Goal: Task Accomplishment & Management: Manage account settings

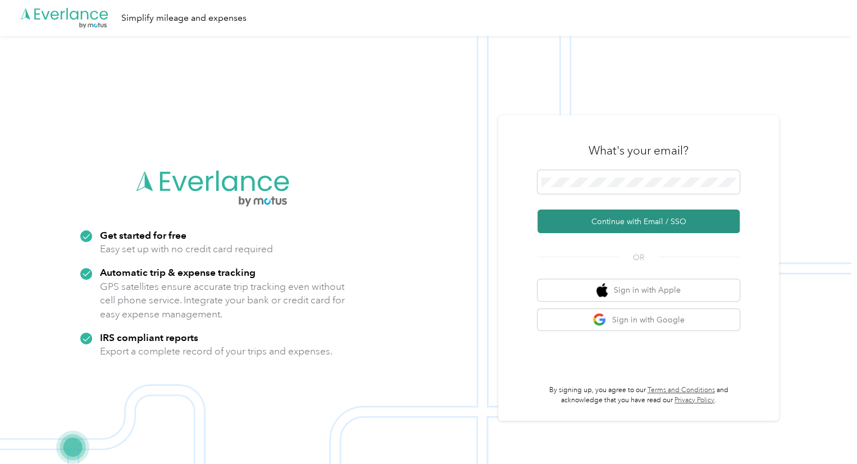
click at [636, 221] on button "Continue with Email / SSO" at bounding box center [638, 221] width 202 height 24
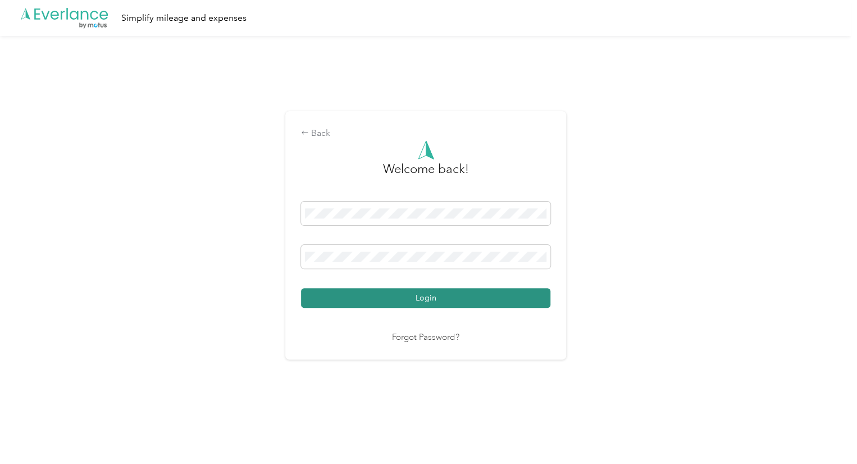
click at [394, 298] on button "Login" at bounding box center [425, 298] width 249 height 20
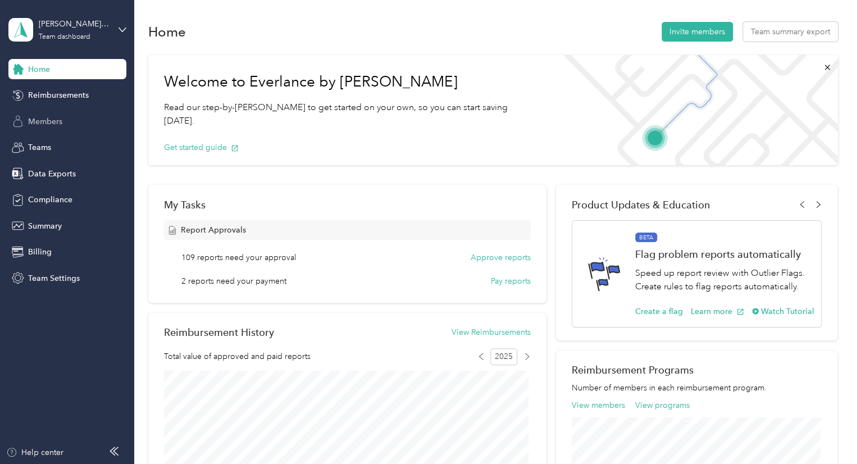
click at [79, 115] on div "Members" at bounding box center [67, 121] width 118 height 20
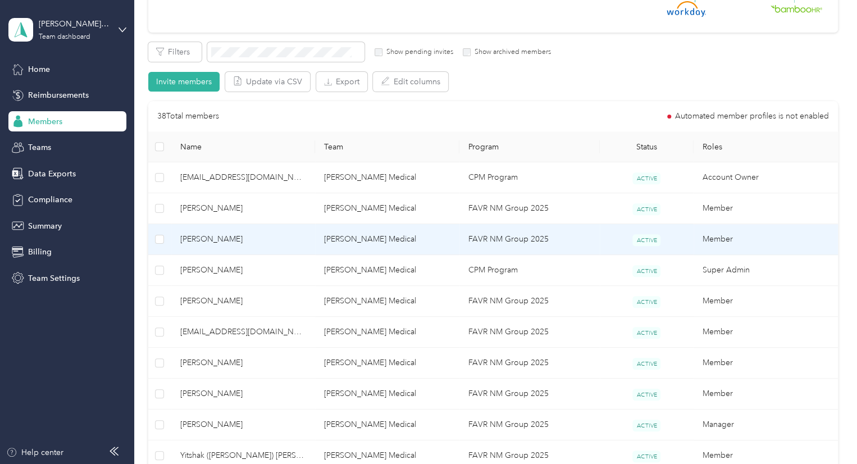
scroll to position [168, 0]
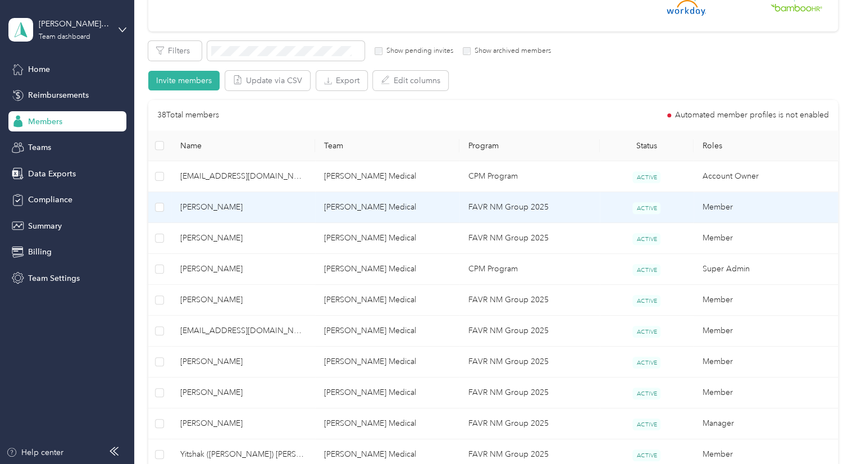
click at [276, 203] on span "[PERSON_NAME]" at bounding box center [243, 207] width 126 height 12
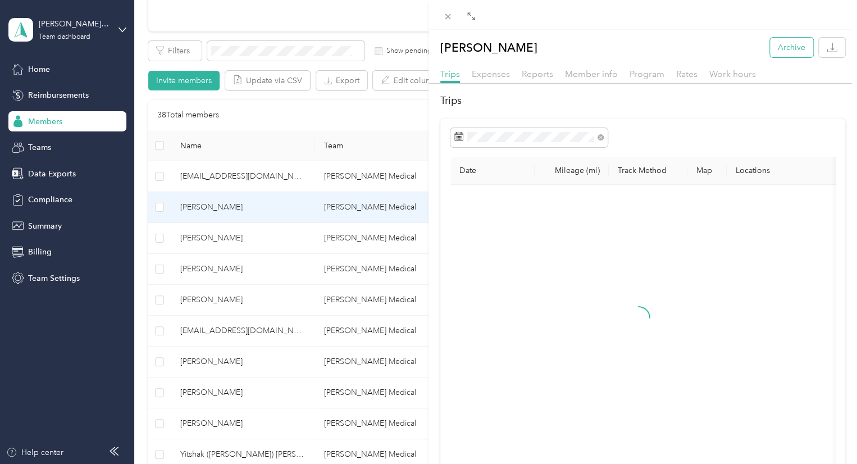
click at [794, 48] on button "Archive" at bounding box center [791, 48] width 43 height 20
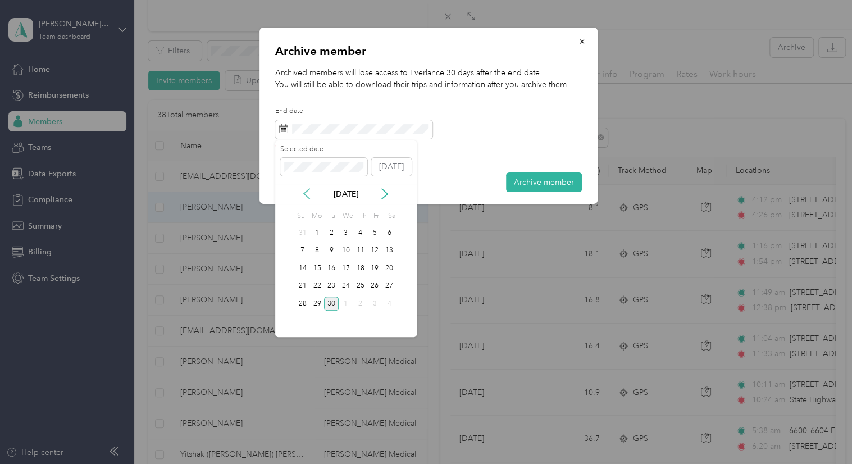
click at [309, 193] on icon at bounding box center [306, 193] width 11 height 11
click at [336, 230] on div "1" at bounding box center [331, 233] width 15 height 14
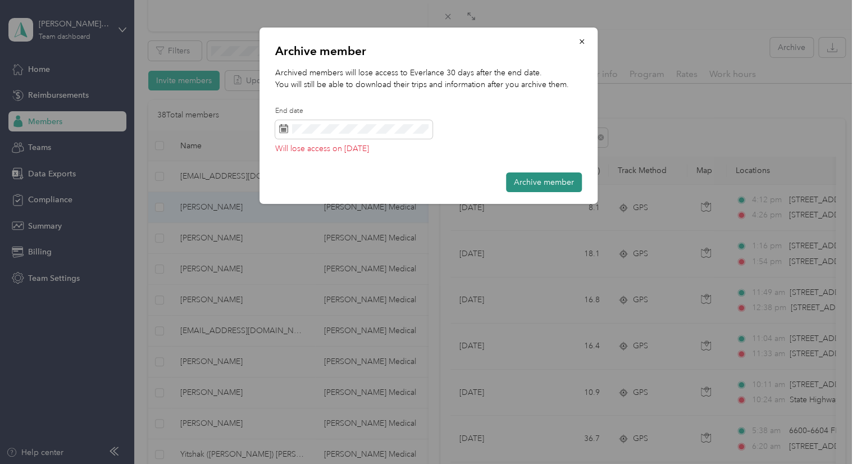
click at [560, 180] on button "Archive member" at bounding box center [544, 182] width 76 height 20
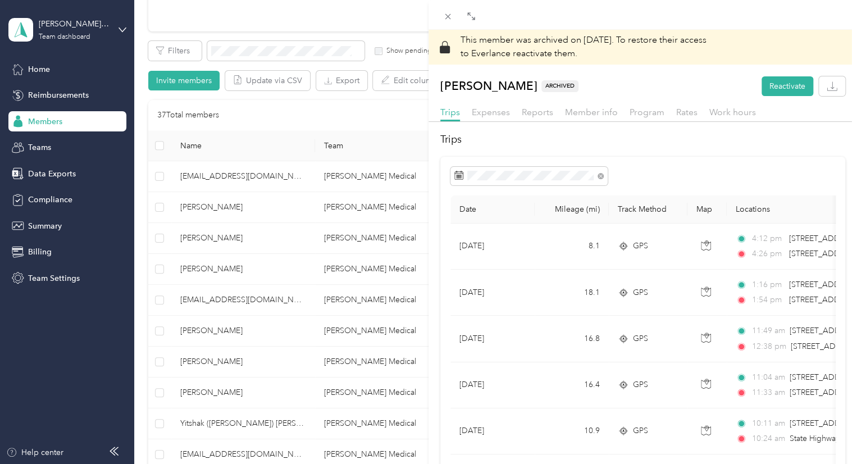
click at [200, 302] on div "This member was archived on [DATE] . To restore their access to Everlance react…" at bounding box center [428, 232] width 857 height 464
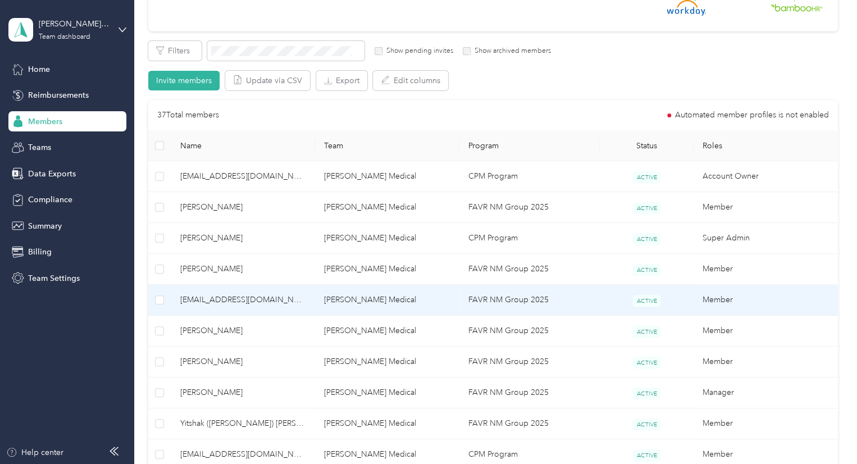
click at [200, 302] on span "[EMAIL_ADDRESS][DOMAIN_NAME]" at bounding box center [243, 300] width 126 height 12
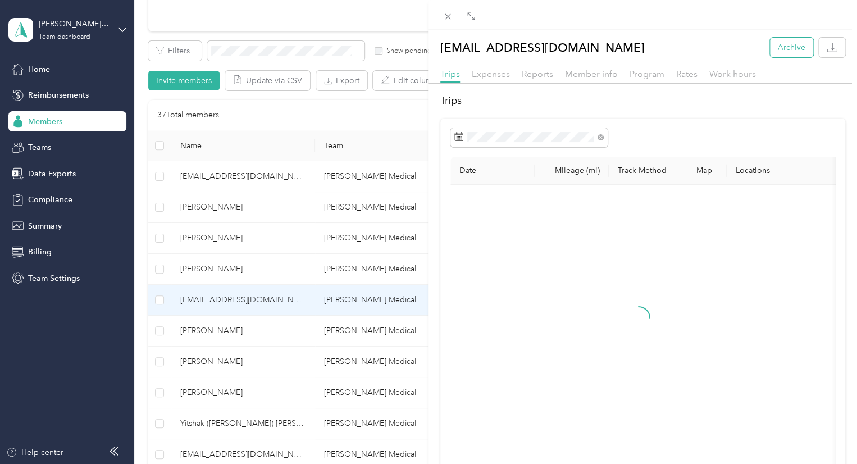
click at [788, 43] on button "Archive" at bounding box center [791, 48] width 43 height 20
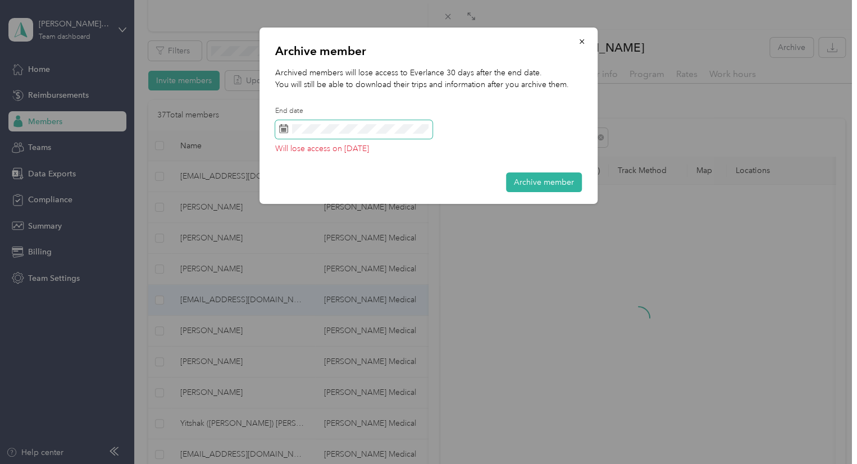
click at [370, 123] on span at bounding box center [353, 129] width 157 height 19
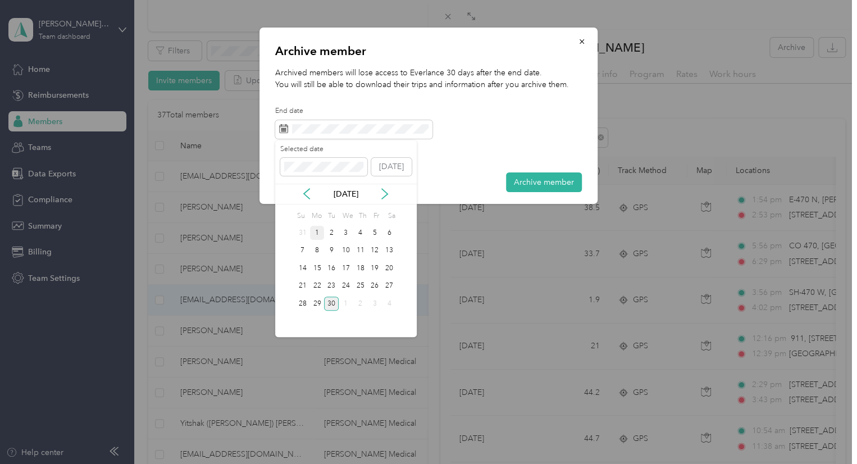
click at [320, 231] on div "1" at bounding box center [317, 233] width 15 height 14
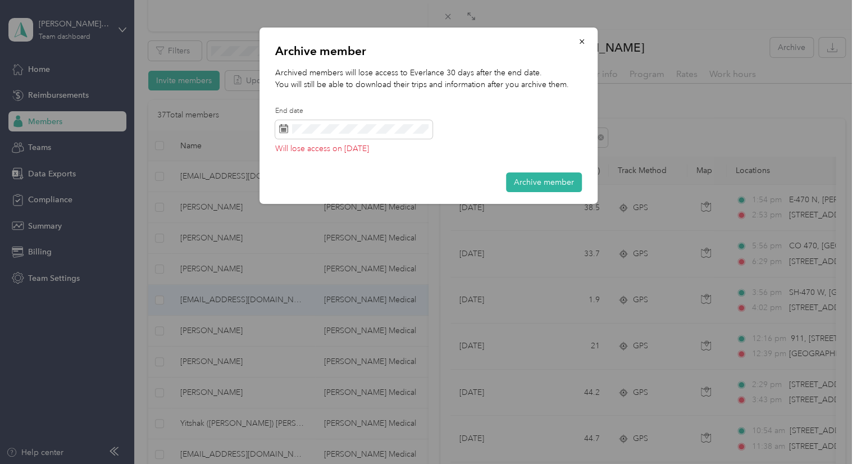
click at [526, 186] on button "Archive member" at bounding box center [544, 182] width 76 height 20
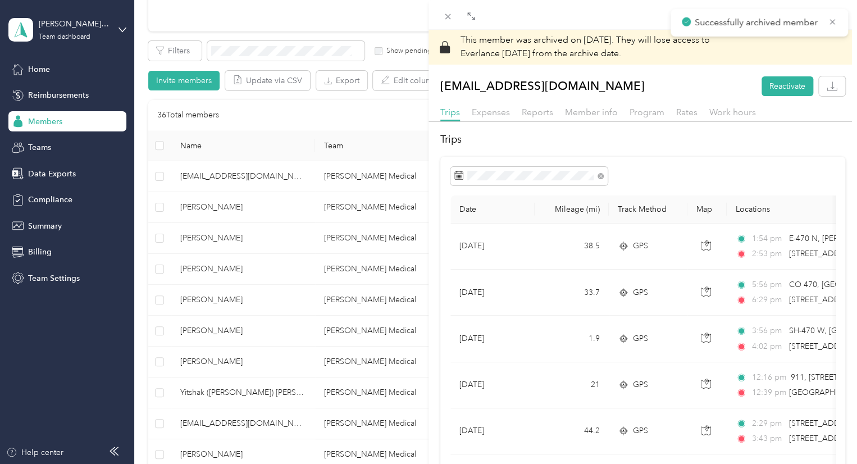
click at [223, 295] on div "This member was archived on [DATE] . They will lose access to Everlance [DATE] …" at bounding box center [428, 232] width 857 height 464
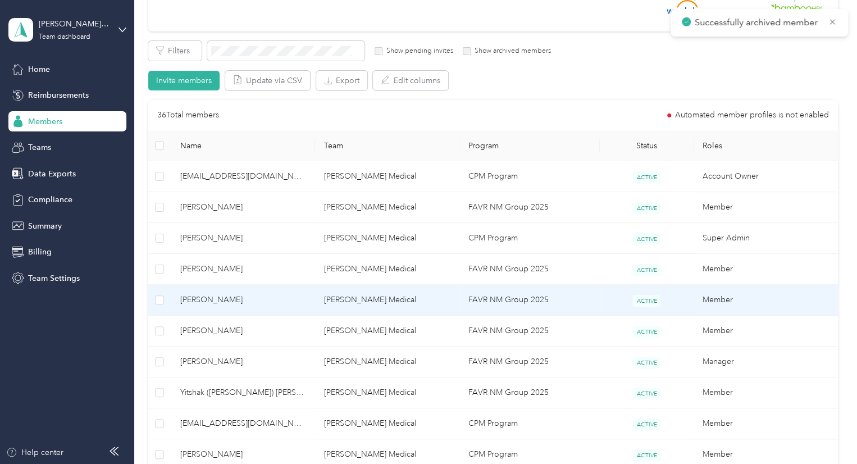
click at [223, 295] on span "[PERSON_NAME]" at bounding box center [243, 300] width 126 height 12
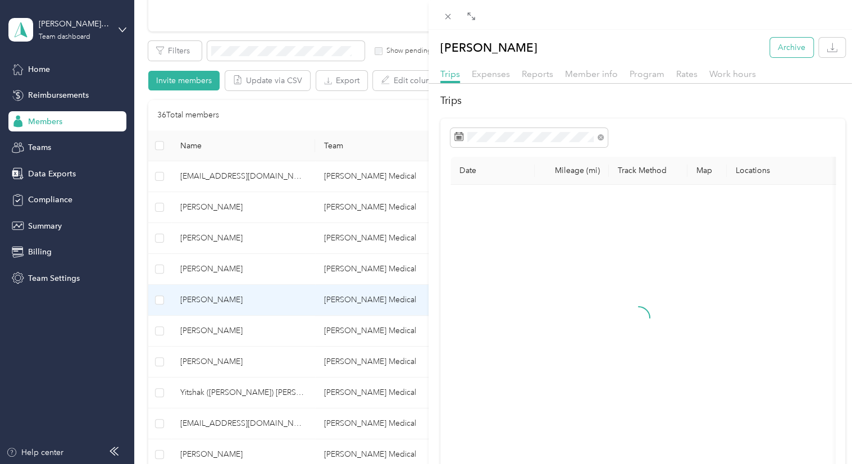
click at [770, 48] on button "Archive" at bounding box center [791, 48] width 43 height 20
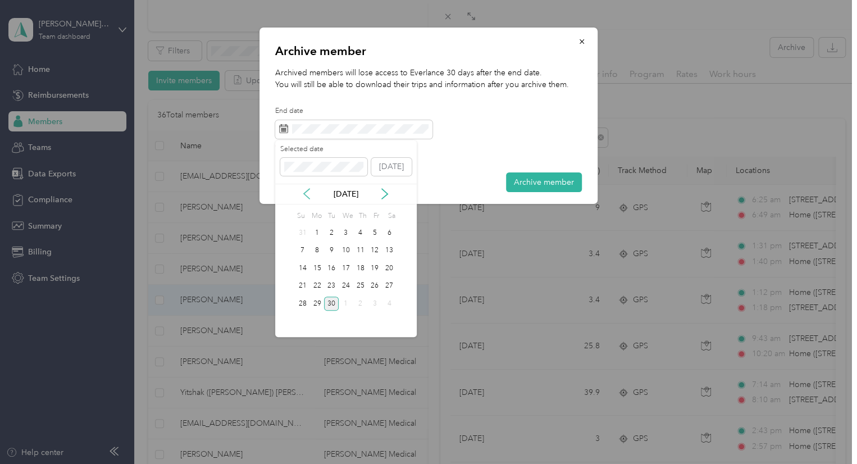
click at [310, 194] on icon at bounding box center [306, 193] width 11 height 11
click at [320, 303] on div "25" at bounding box center [317, 303] width 15 height 14
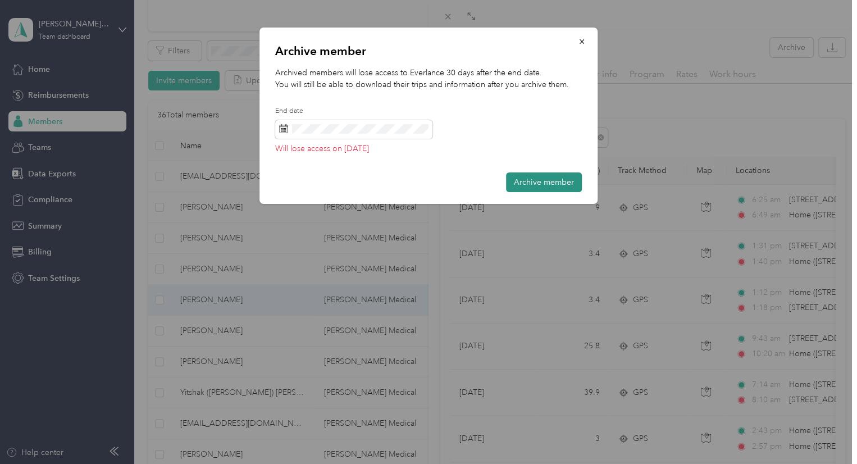
click at [564, 185] on button "Archive member" at bounding box center [544, 182] width 76 height 20
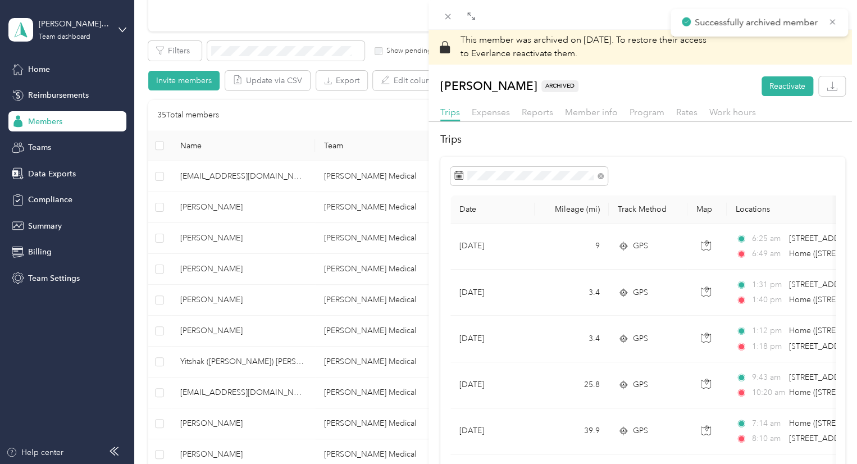
click at [226, 304] on div "This member was archived on [DATE] . To restore their access to Everlance react…" at bounding box center [428, 232] width 857 height 464
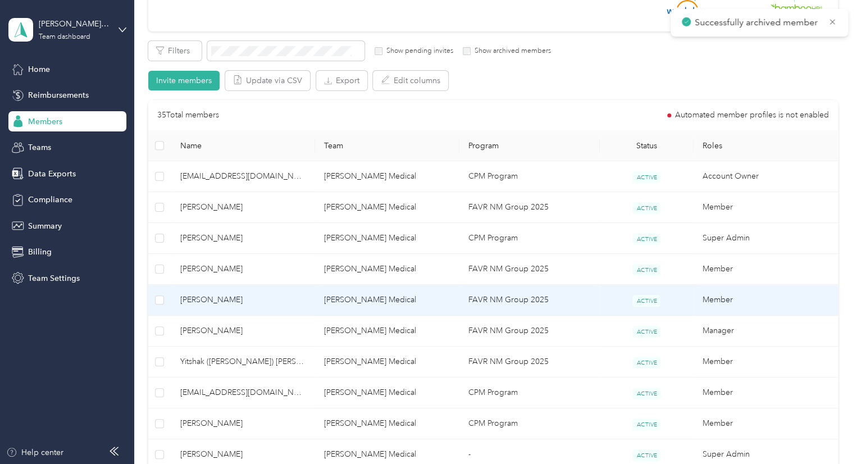
click at [222, 303] on span "[PERSON_NAME]" at bounding box center [243, 300] width 126 height 12
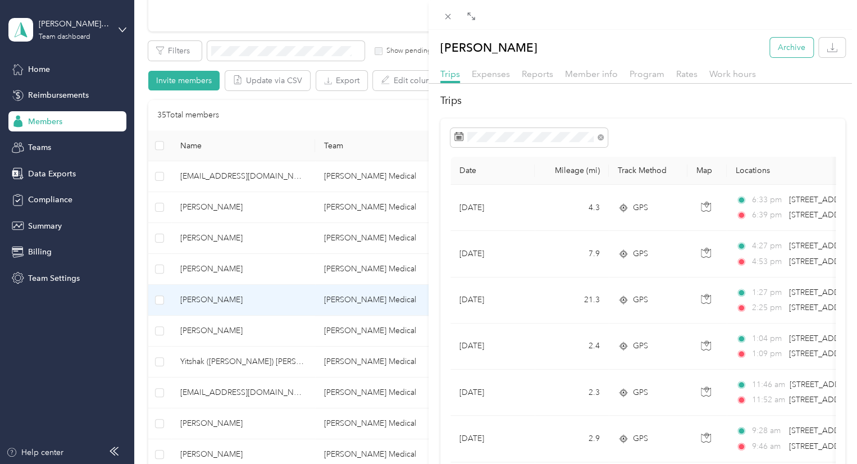
click at [778, 53] on button "Archive" at bounding box center [791, 48] width 43 height 20
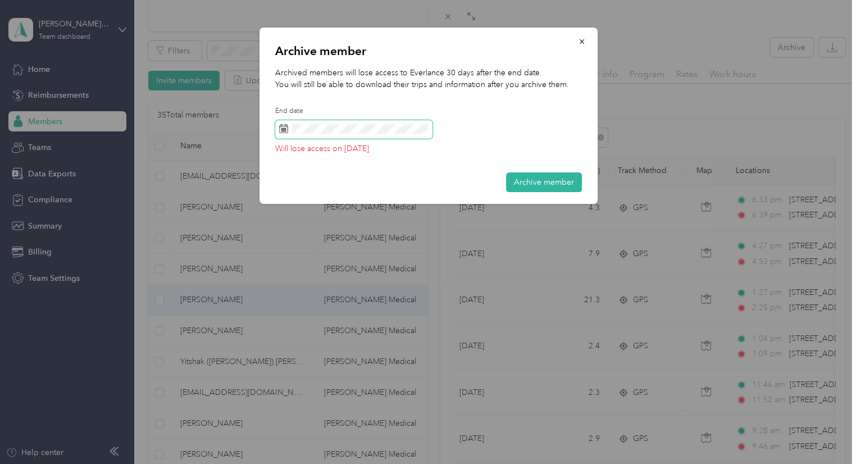
click at [371, 135] on span at bounding box center [353, 129] width 157 height 19
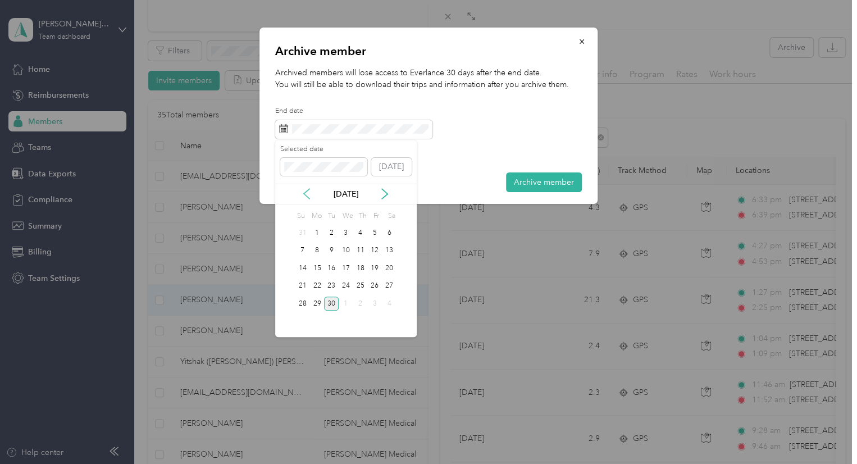
click at [305, 192] on icon at bounding box center [307, 194] width 6 height 10
click at [368, 230] on div "1" at bounding box center [374, 233] width 15 height 14
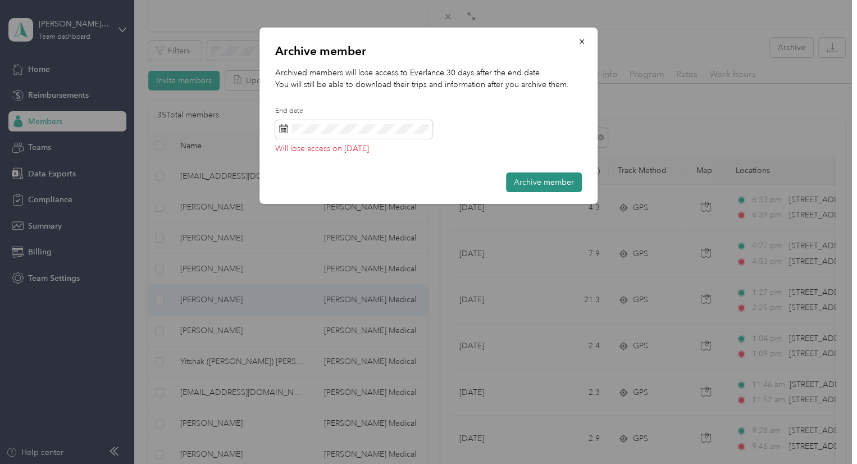
click at [528, 185] on button "Archive member" at bounding box center [544, 182] width 76 height 20
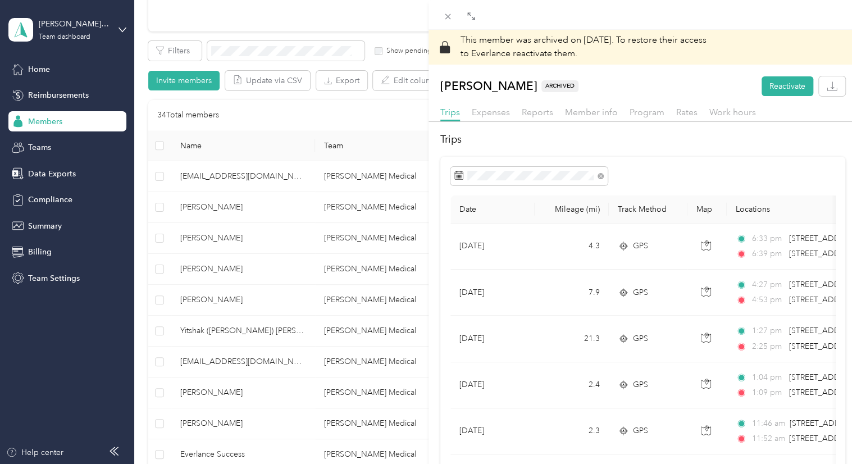
click at [319, 107] on div "This member was archived on [DATE] . To restore their access to Everlance react…" at bounding box center [428, 232] width 857 height 464
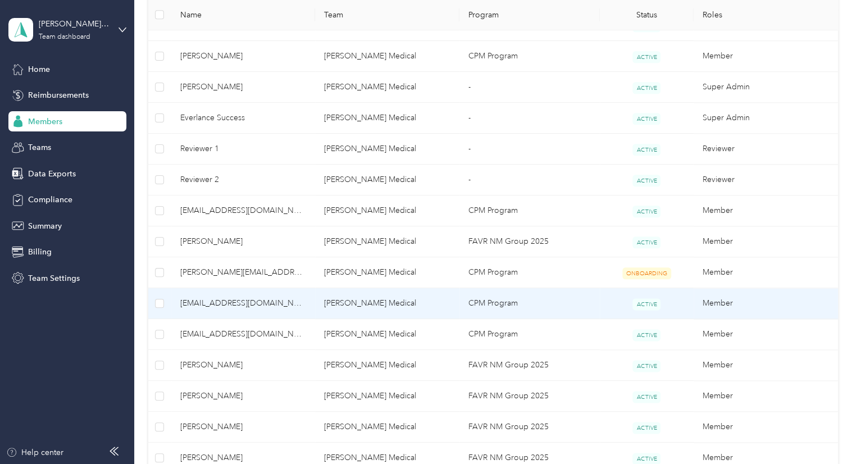
scroll to position [505, 0]
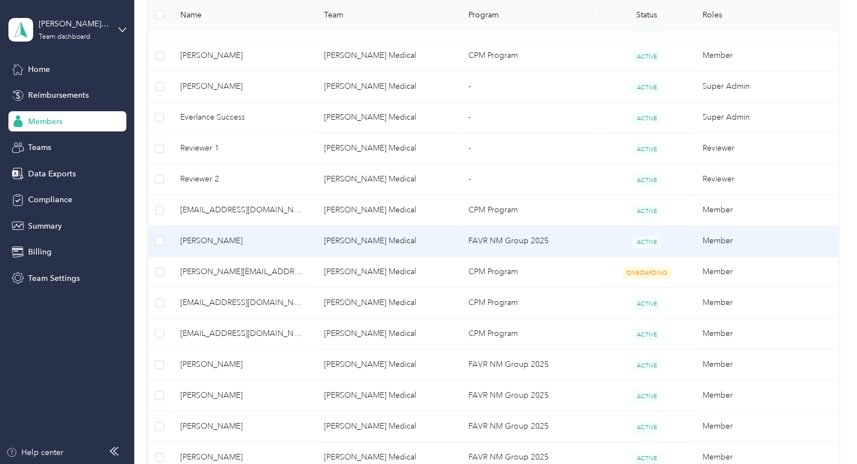
click at [252, 241] on span "[PERSON_NAME]" at bounding box center [243, 241] width 126 height 12
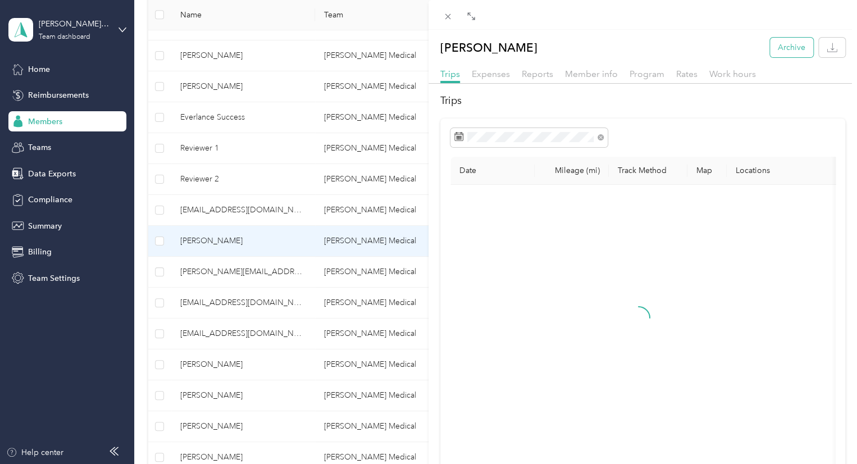
click at [773, 47] on button "Archive" at bounding box center [791, 48] width 43 height 20
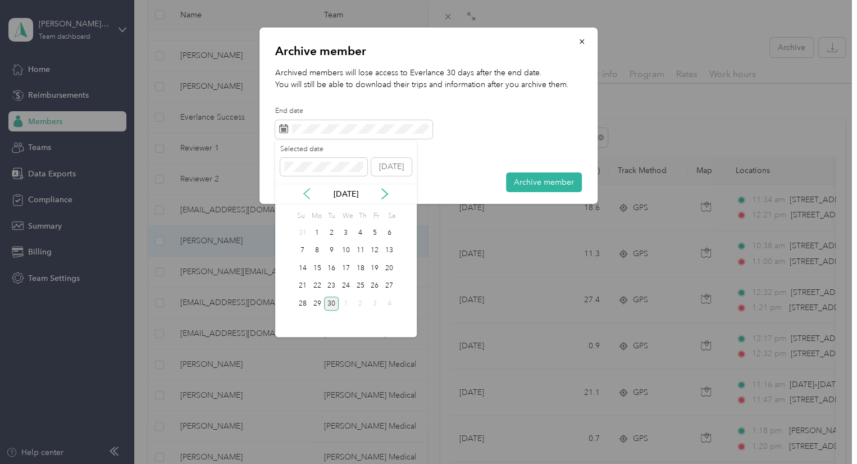
click at [308, 189] on icon at bounding box center [307, 194] width 6 height 10
click at [377, 230] on div "1" at bounding box center [374, 233] width 15 height 14
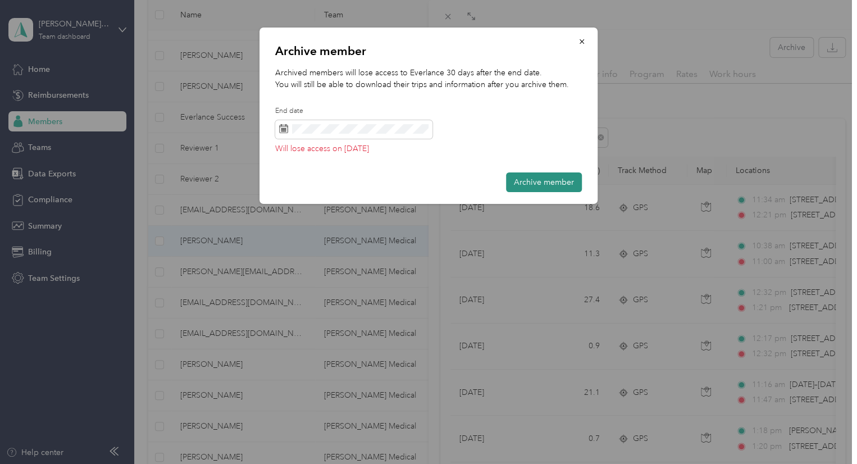
click at [523, 185] on button "Archive member" at bounding box center [544, 182] width 76 height 20
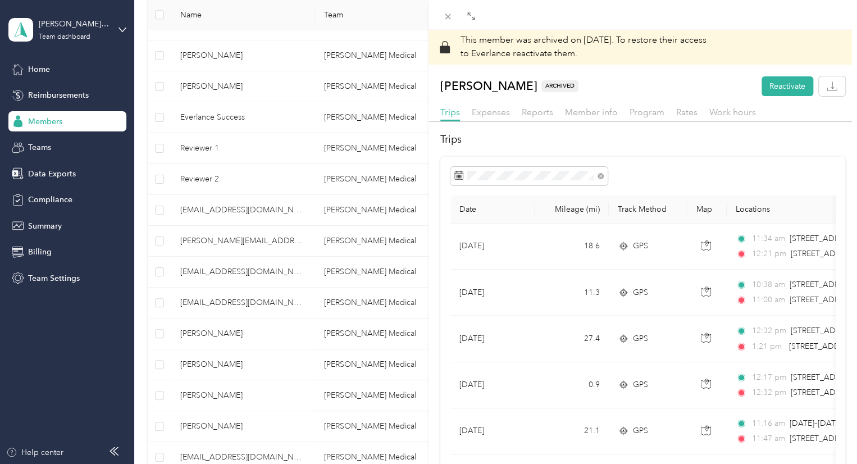
click at [195, 335] on div "This member was archived on [DATE] . To restore their access to Everlance react…" at bounding box center [428, 232] width 857 height 464
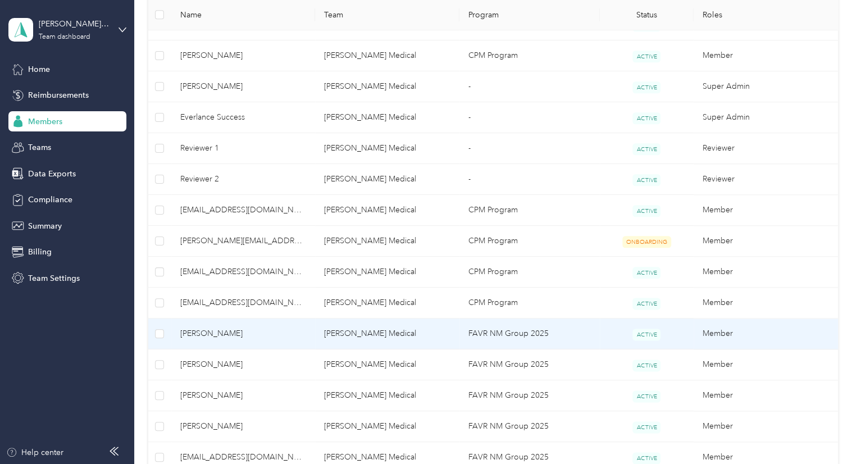
click at [199, 332] on span "[PERSON_NAME]" at bounding box center [243, 333] width 126 height 12
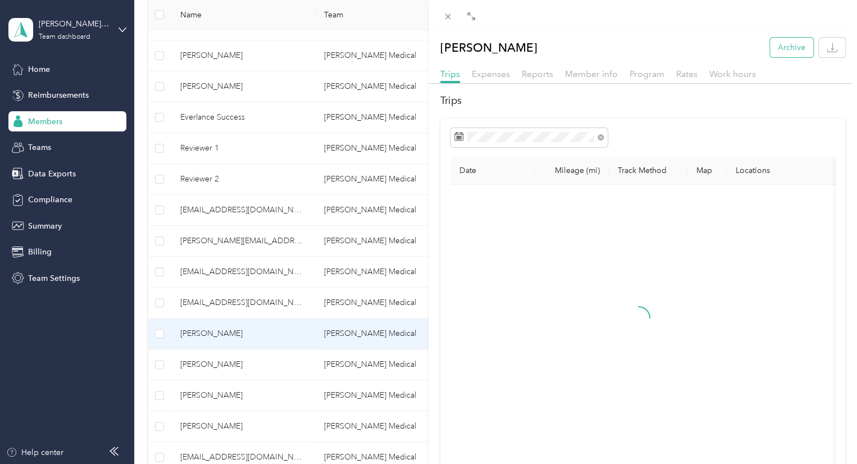
click at [790, 47] on button "Archive" at bounding box center [791, 48] width 43 height 20
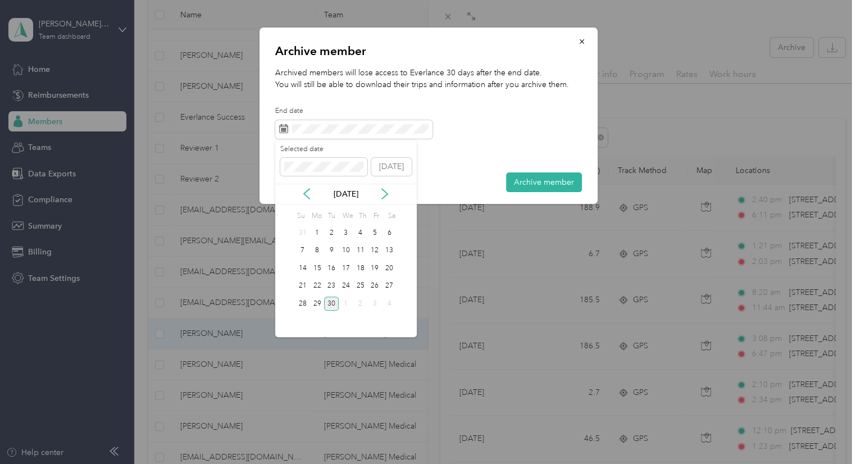
drag, startPoint x: 317, startPoint y: 231, endPoint x: 366, endPoint y: 221, distance: 50.6
click at [317, 231] on div "1" at bounding box center [317, 233] width 15 height 14
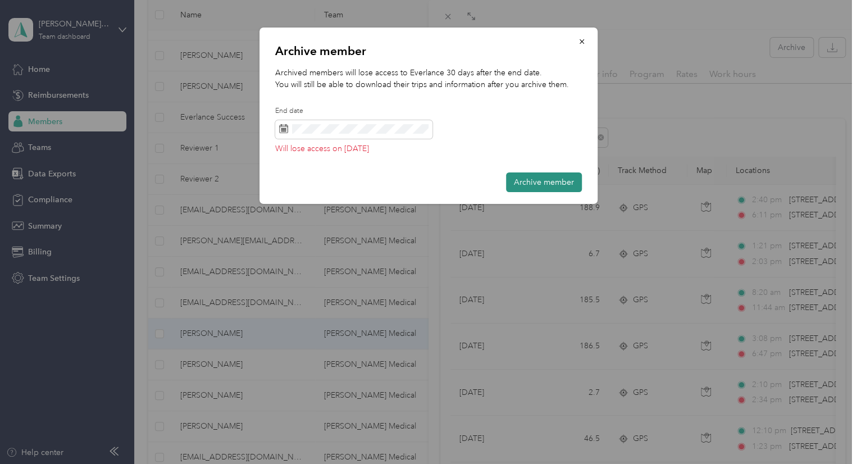
click at [541, 181] on button "Archive member" at bounding box center [544, 182] width 76 height 20
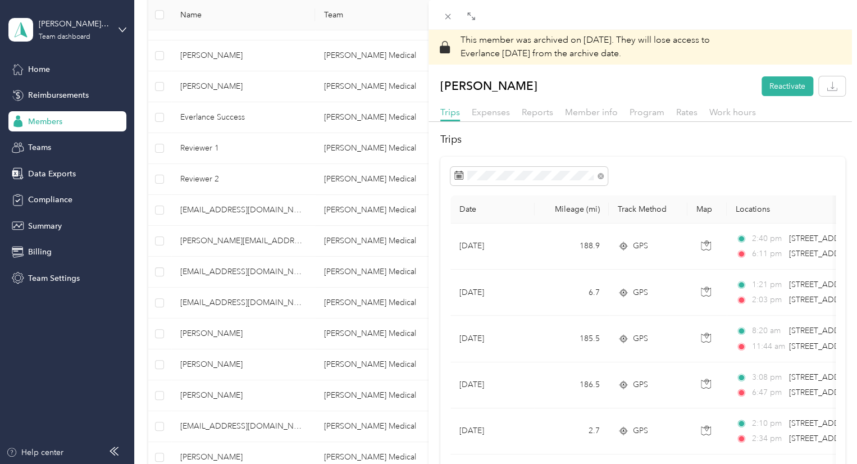
click at [213, 391] on div "This member was archived on [DATE] . They will lose access to Everlance [DATE] …" at bounding box center [428, 232] width 857 height 464
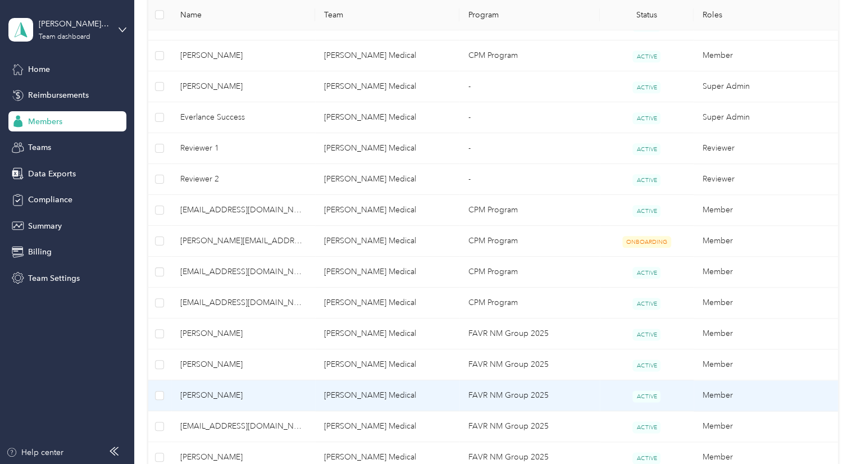
click at [209, 395] on span "[PERSON_NAME]" at bounding box center [243, 395] width 126 height 12
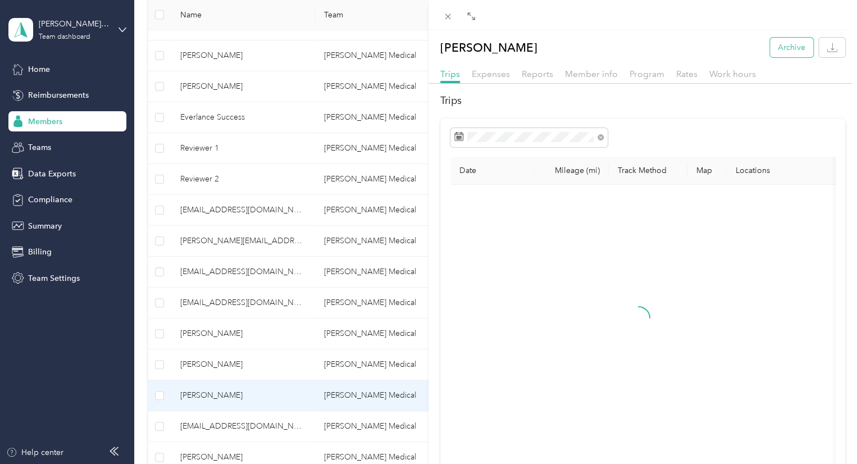
click at [784, 52] on button "Archive" at bounding box center [791, 48] width 43 height 20
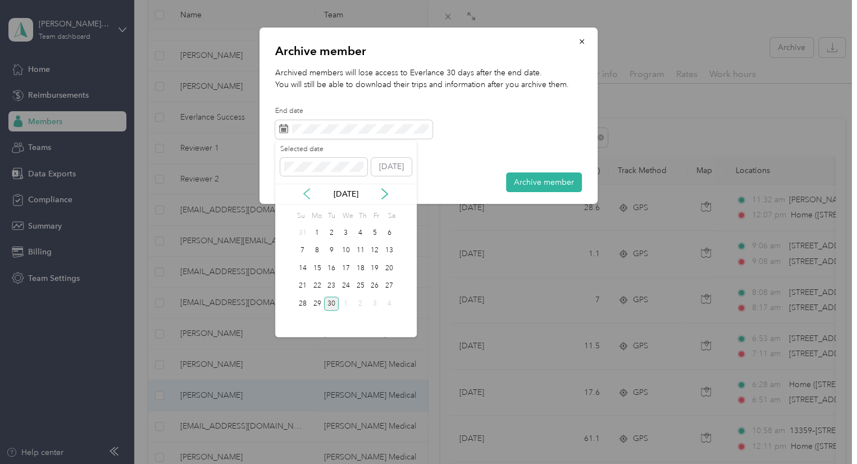
click at [306, 190] on icon at bounding box center [306, 193] width 11 height 11
click at [373, 232] on div "1" at bounding box center [374, 233] width 15 height 14
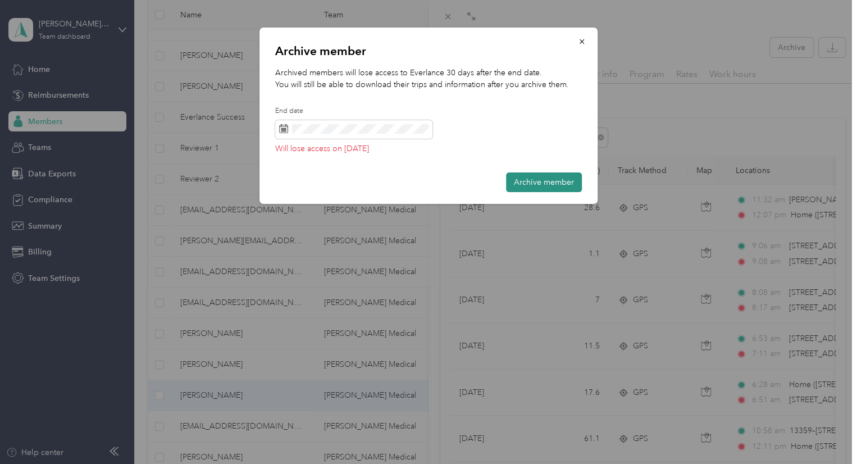
click at [544, 184] on button "Archive member" at bounding box center [544, 182] width 76 height 20
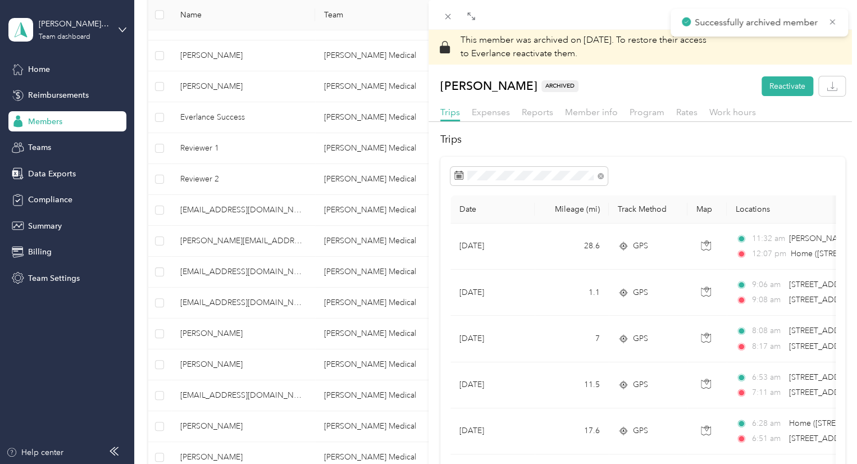
click at [222, 421] on div "This member was archived on [DATE] . To restore their access to Everlance react…" at bounding box center [428, 232] width 857 height 464
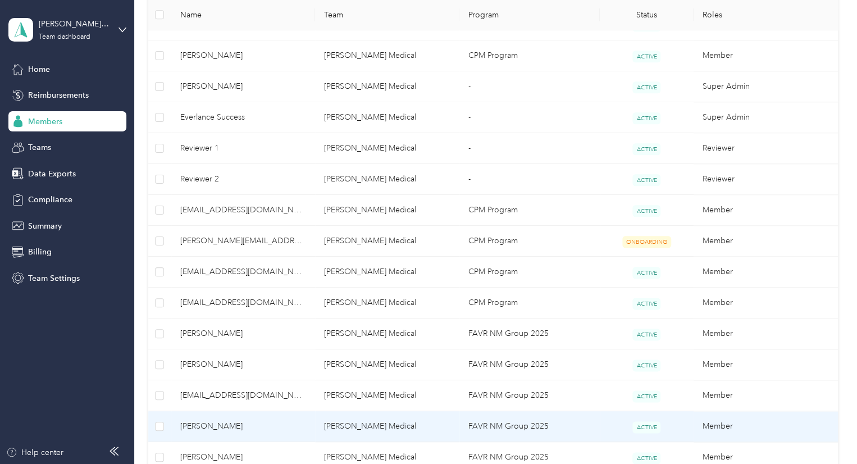
click at [222, 421] on span "[PERSON_NAME]" at bounding box center [243, 426] width 126 height 12
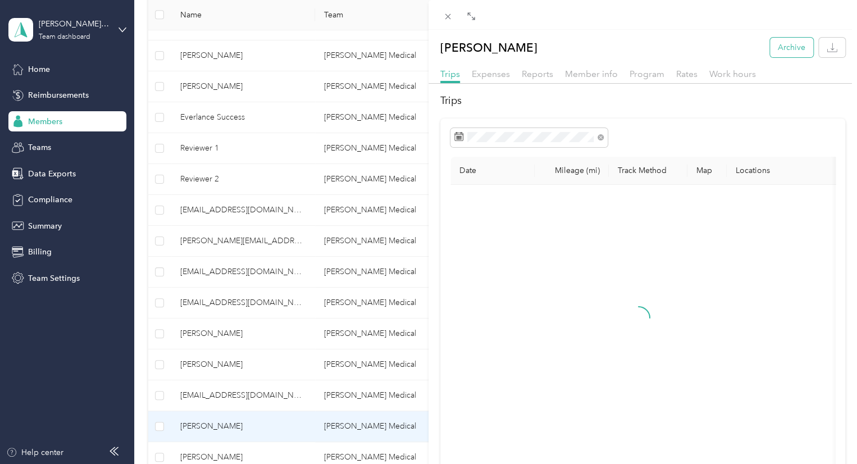
click at [784, 54] on button "Archive" at bounding box center [791, 48] width 43 height 20
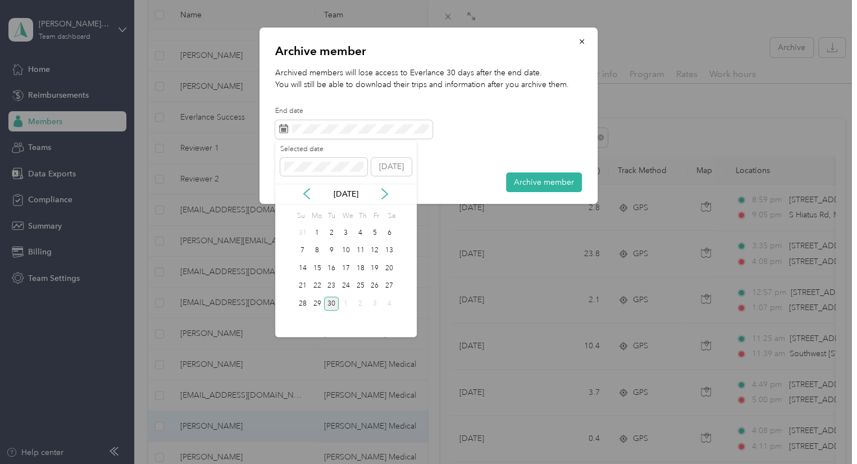
drag, startPoint x: 317, startPoint y: 232, endPoint x: 382, endPoint y: 221, distance: 66.2
click at [317, 232] on div "1" at bounding box center [317, 233] width 15 height 14
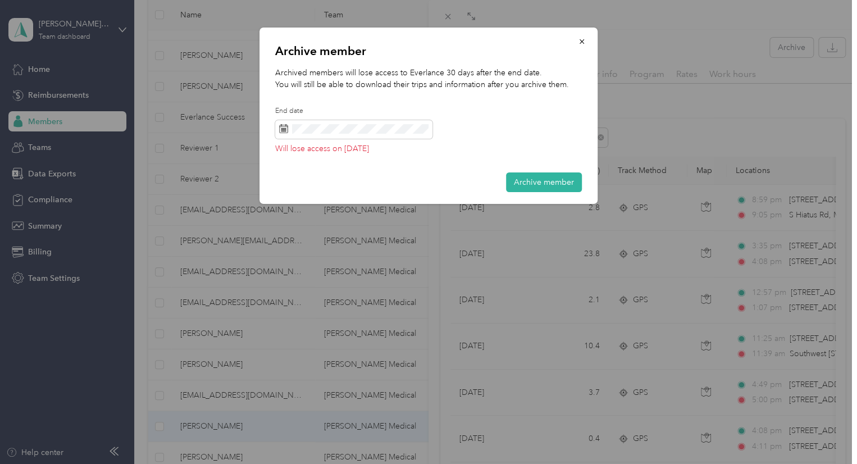
click at [517, 185] on button "Archive member" at bounding box center [544, 182] width 76 height 20
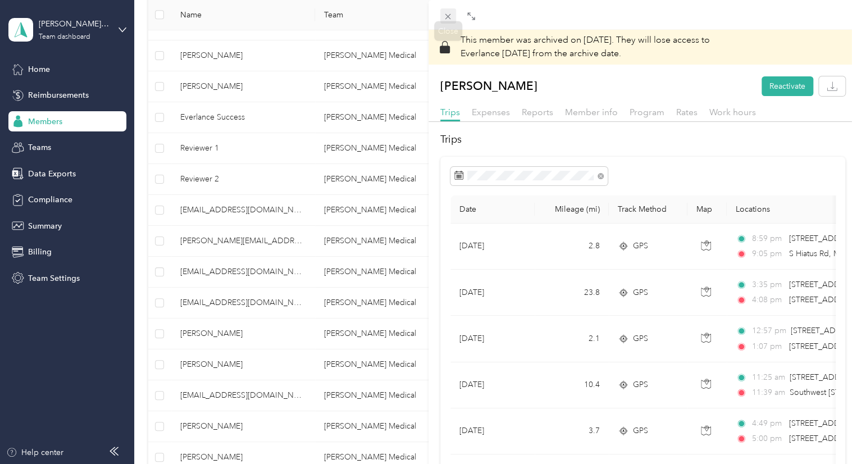
click at [451, 16] on icon at bounding box center [448, 17] width 10 height 10
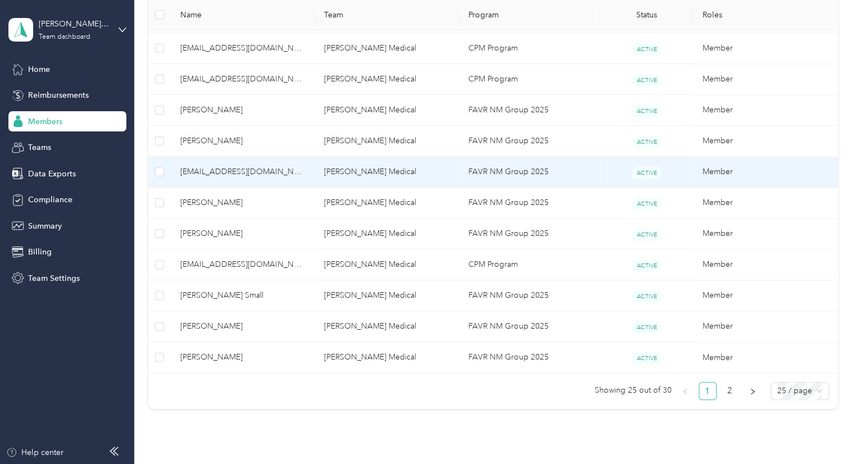
scroll to position [730, 0]
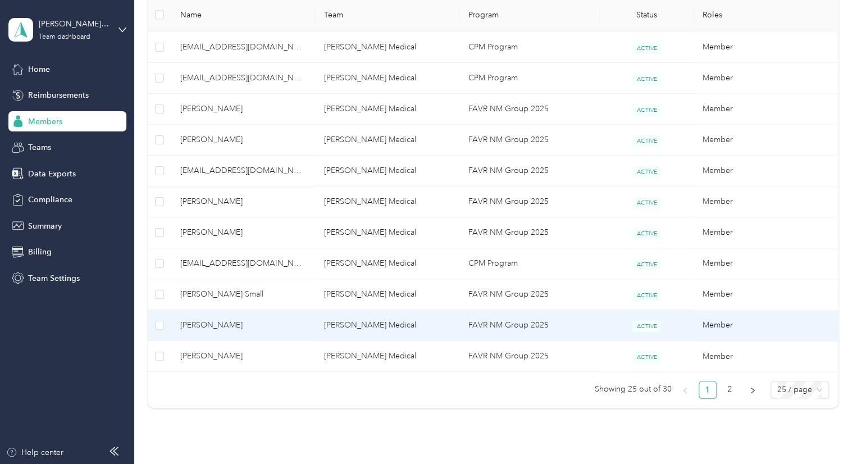
click at [249, 319] on span "[PERSON_NAME]" at bounding box center [243, 325] width 126 height 12
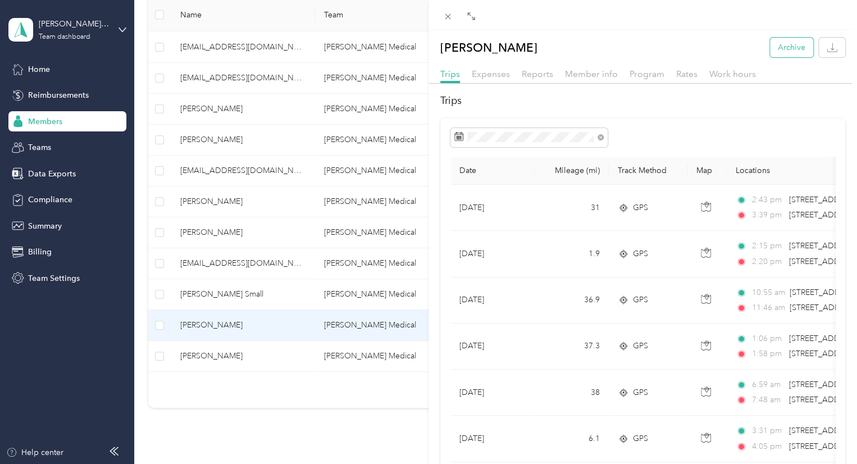
click at [785, 46] on button "Archive" at bounding box center [791, 48] width 43 height 20
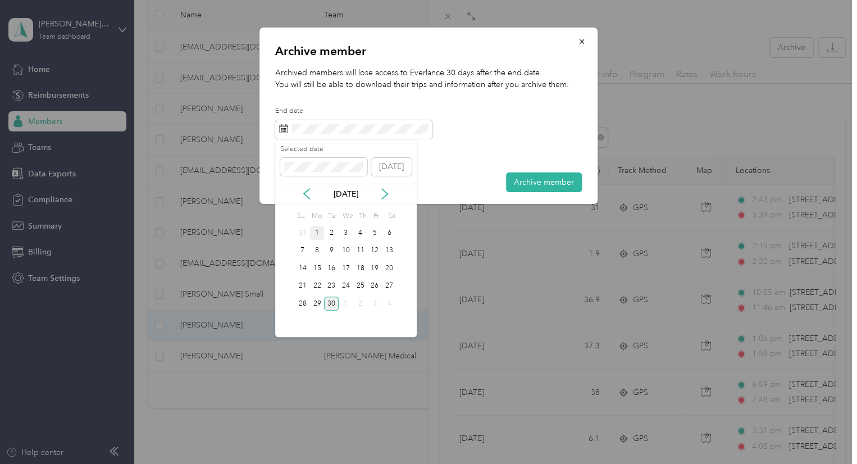
click at [317, 232] on div "1" at bounding box center [317, 233] width 15 height 14
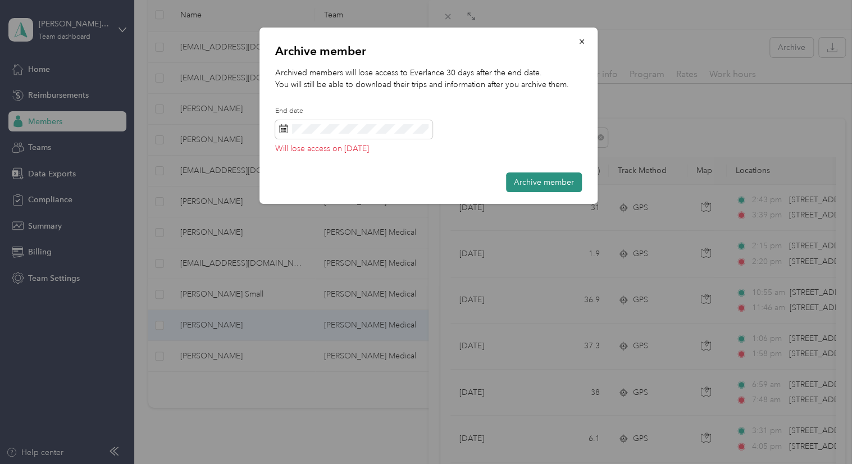
click at [551, 183] on button "Archive member" at bounding box center [544, 182] width 76 height 20
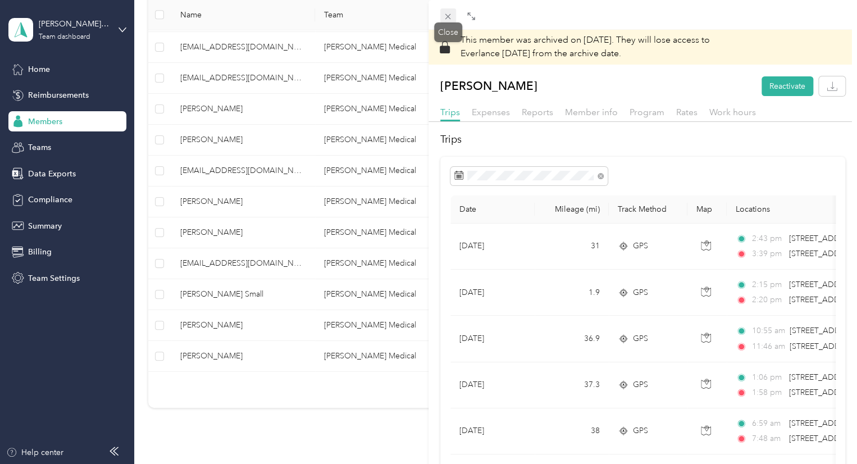
click at [448, 16] on icon at bounding box center [448, 17] width 6 height 6
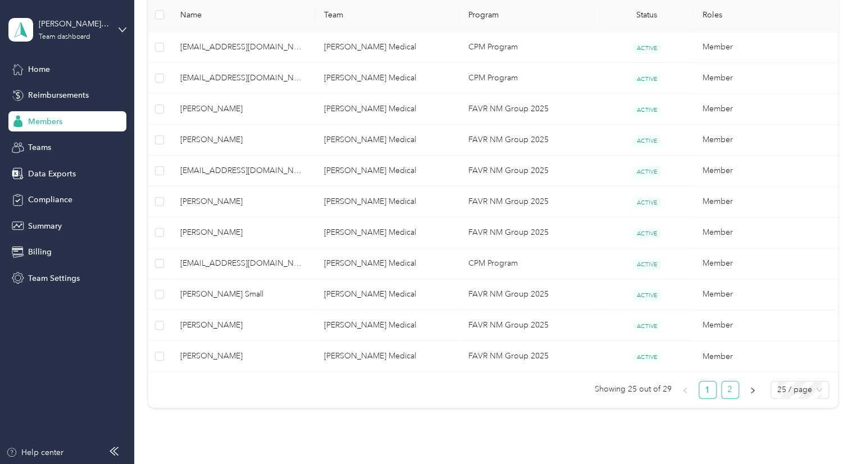
click at [727, 383] on link "2" at bounding box center [730, 389] width 17 height 17
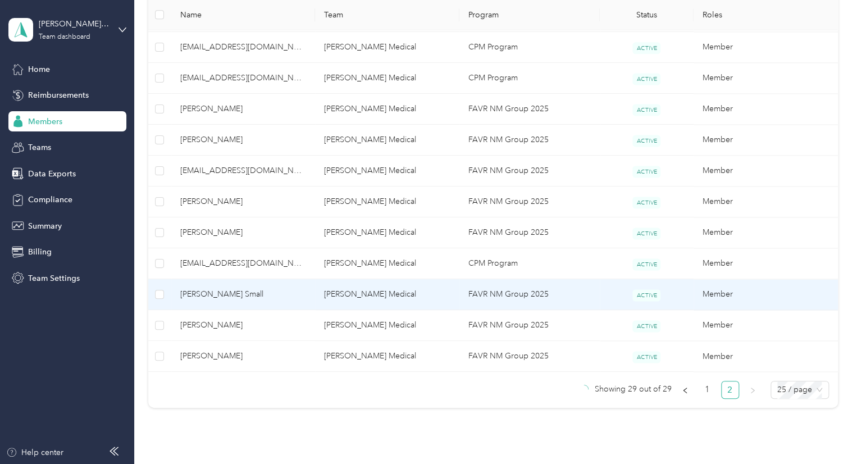
scroll to position [150, 0]
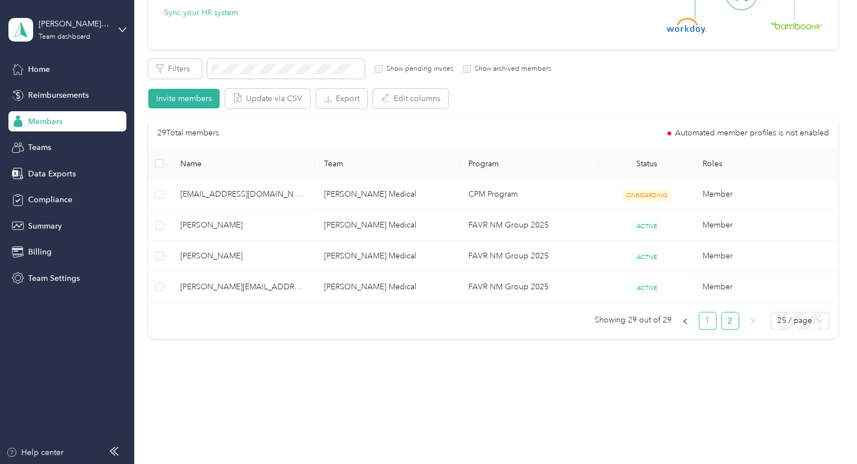
click at [705, 320] on link "1" at bounding box center [707, 320] width 17 height 17
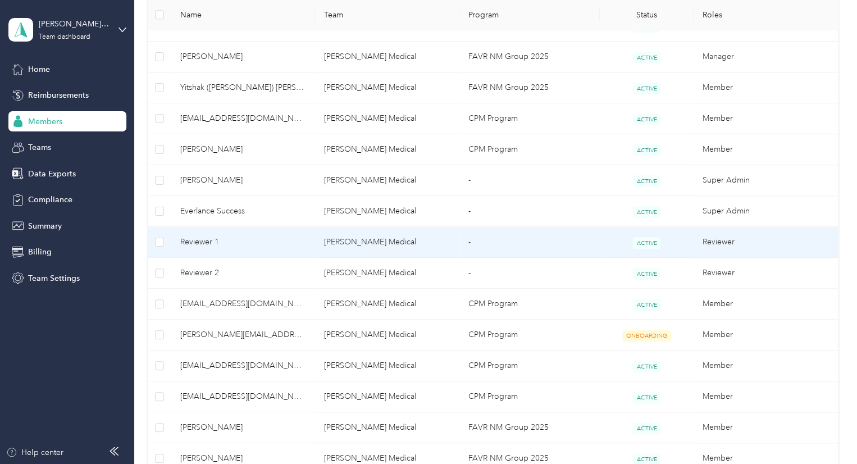
scroll to position [431, 0]
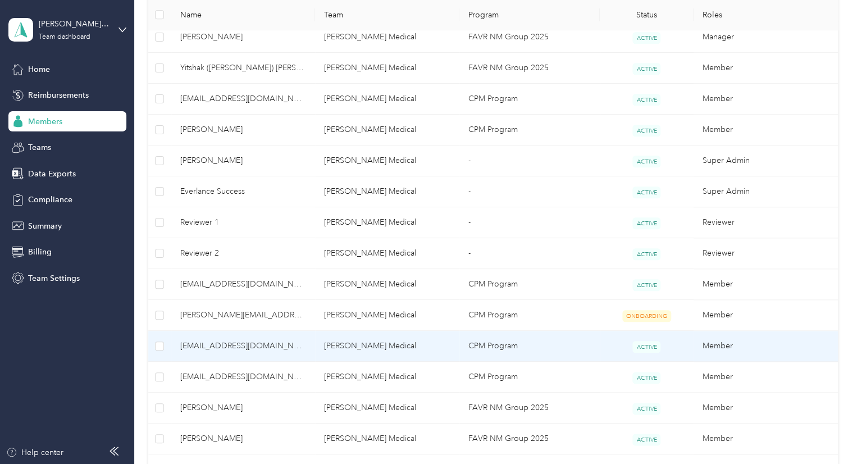
click at [252, 340] on span "[EMAIL_ADDRESS][DOMAIN_NAME]" at bounding box center [243, 346] width 126 height 12
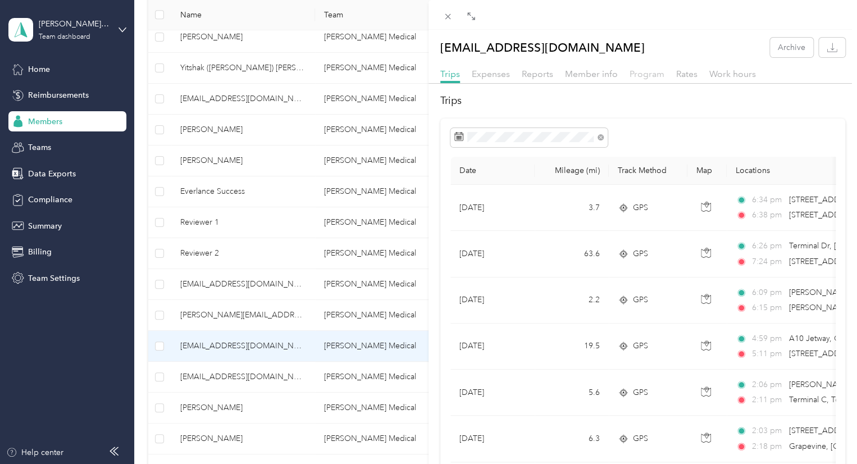
click at [649, 77] on span "Program" at bounding box center [646, 74] width 35 height 11
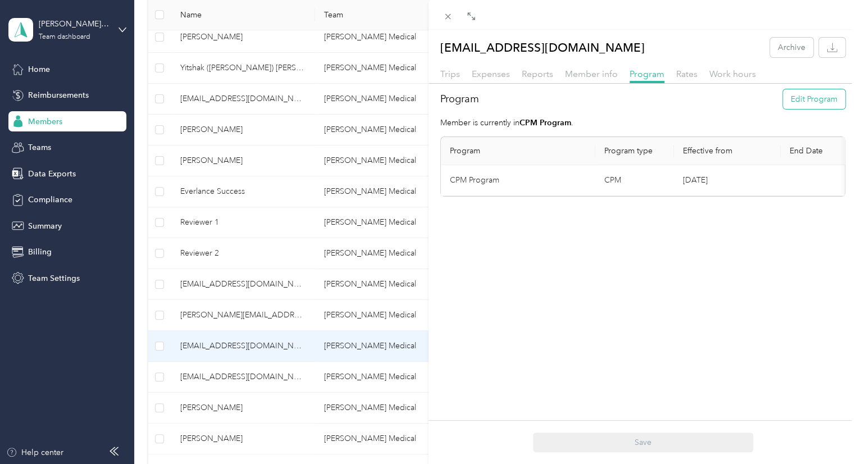
click at [793, 104] on button "Edit Program" at bounding box center [814, 99] width 62 height 20
click at [521, 266] on div "FAVR NM Group 2025 (FAVR)" at bounding box center [518, 266] width 121 height 12
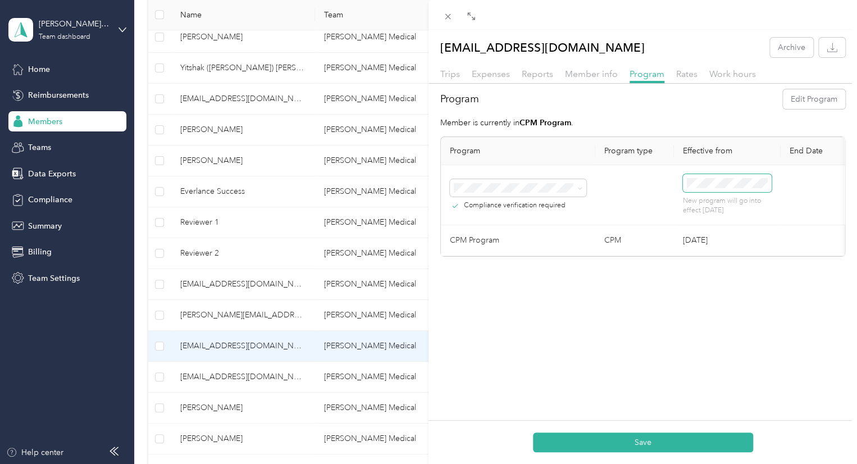
click at [729, 189] on span at bounding box center [727, 183] width 89 height 18
click at [726, 282] on div "1" at bounding box center [724, 285] width 15 height 14
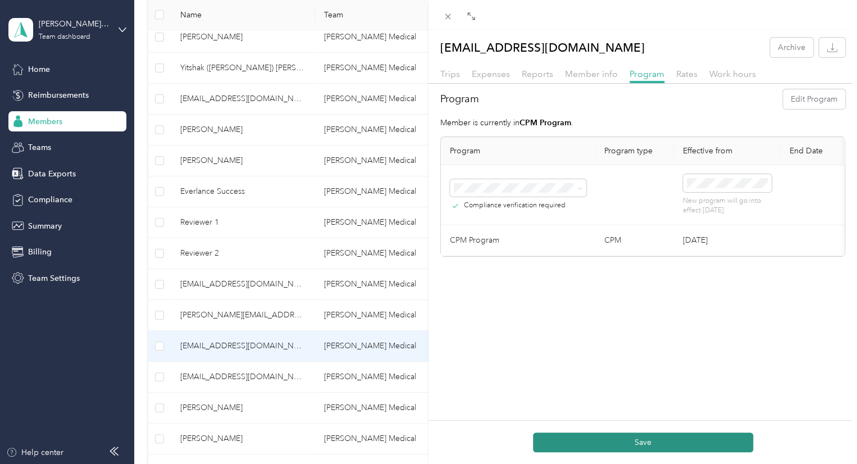
click at [651, 441] on button "Save" at bounding box center [643, 442] width 220 height 20
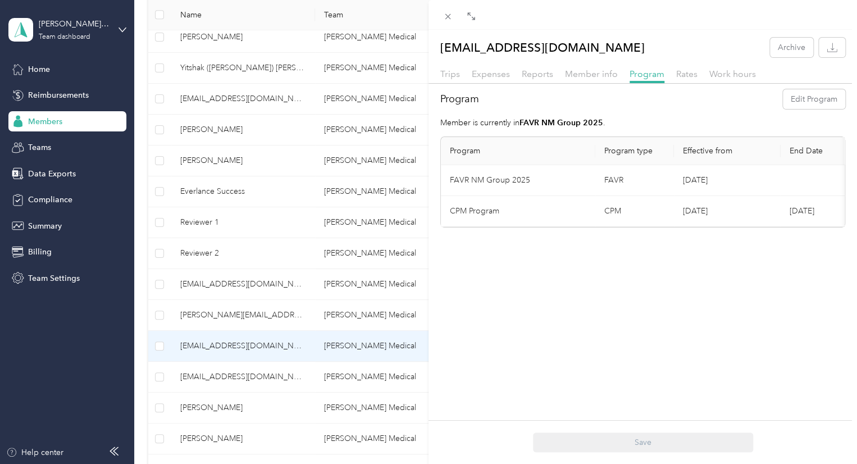
click at [678, 67] on div "Rates" at bounding box center [686, 74] width 21 height 14
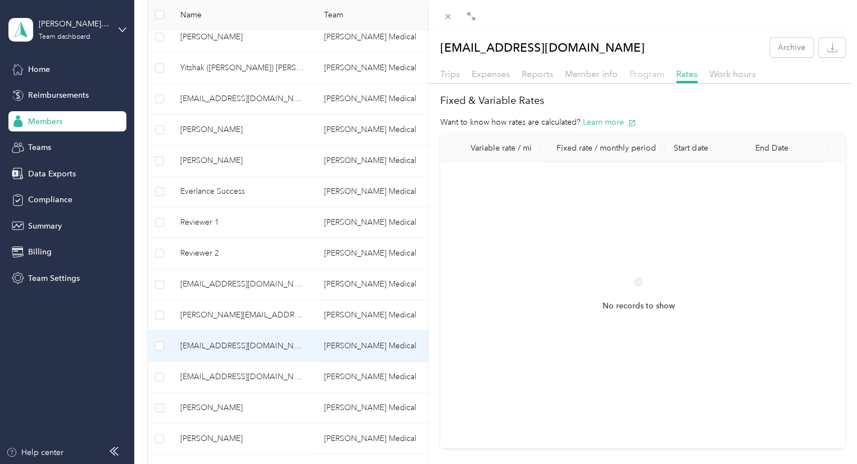
click at [649, 74] on span "Program" at bounding box center [646, 74] width 35 height 11
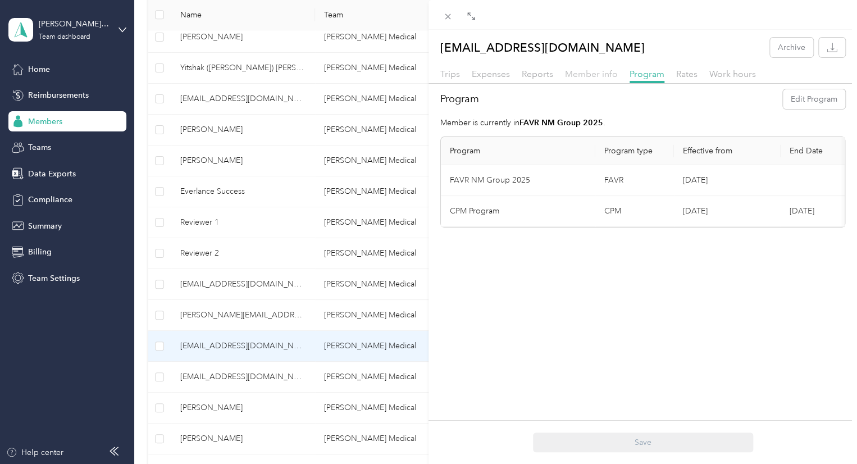
click at [604, 69] on span "Member info" at bounding box center [591, 74] width 53 height 11
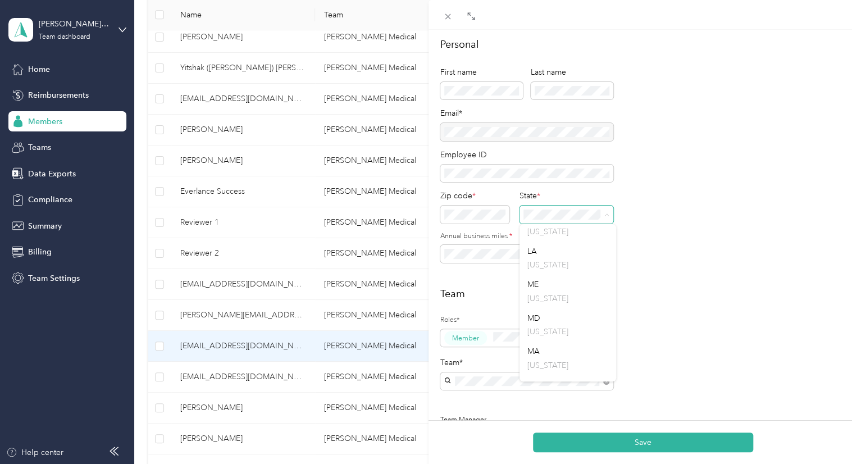
scroll to position [730, 0]
click at [554, 355] on div "MS [US_STATE]" at bounding box center [567, 347] width 81 height 26
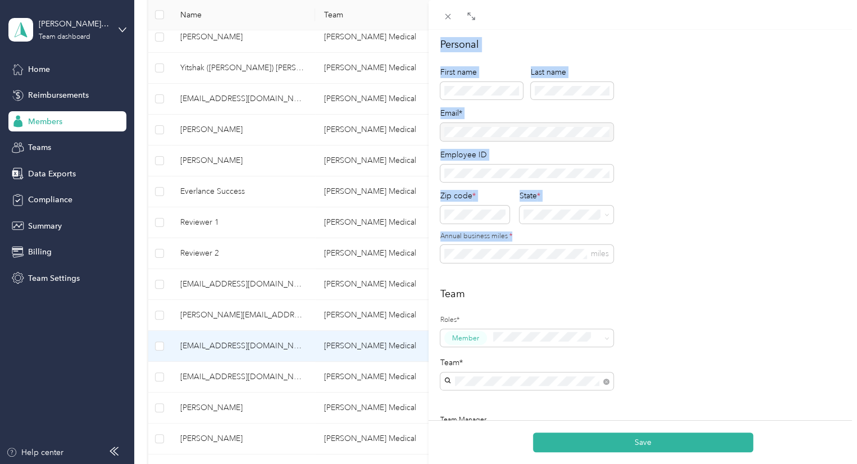
drag, startPoint x: 489, startPoint y: 261, endPoint x: 418, endPoint y: 257, distance: 71.4
click at [418, 257] on div "[EMAIL_ADDRESS][DOMAIN_NAME] Archive Trips Expenses Reports Member info Program…" at bounding box center [428, 232] width 857 height 464
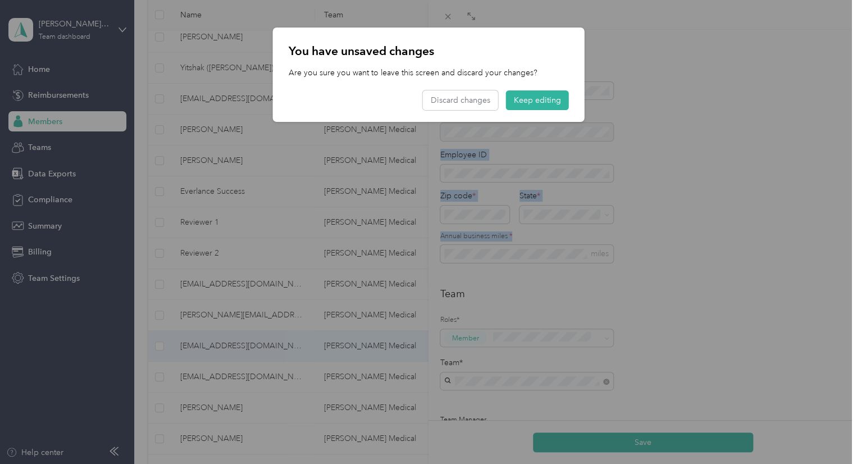
drag, startPoint x: 527, startPoint y: 94, endPoint x: 517, endPoint y: 114, distance: 22.1
click at [526, 95] on button "Keep editing" at bounding box center [537, 100] width 63 height 20
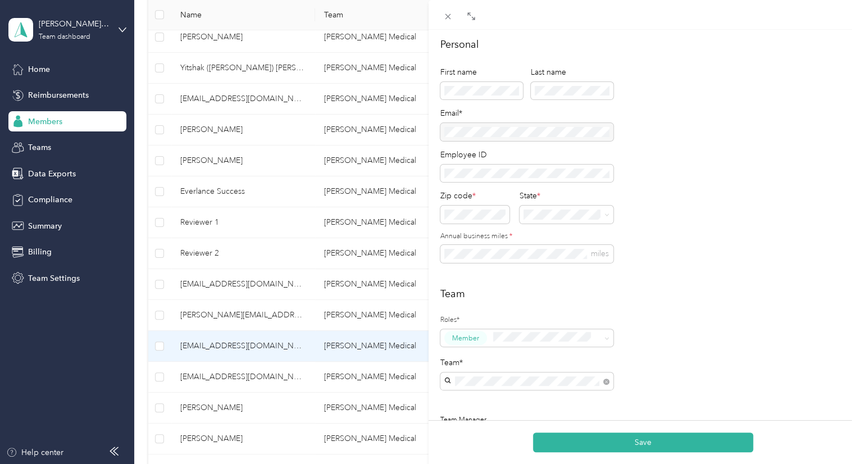
click at [509, 313] on div "Roles* Member Team* Team Manager [EMAIL_ADDRESS][DOMAIN_NAME] [PERSON_NAME] [PE…" at bounding box center [526, 415] width 173 height 208
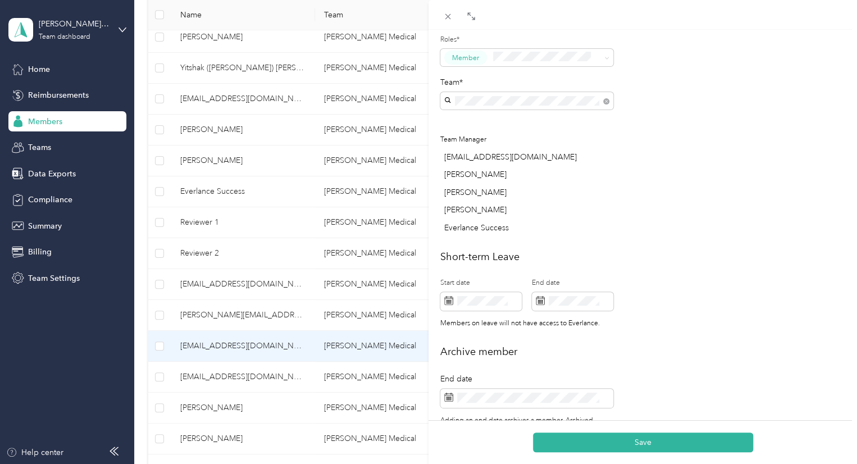
scroll to position [337, 0]
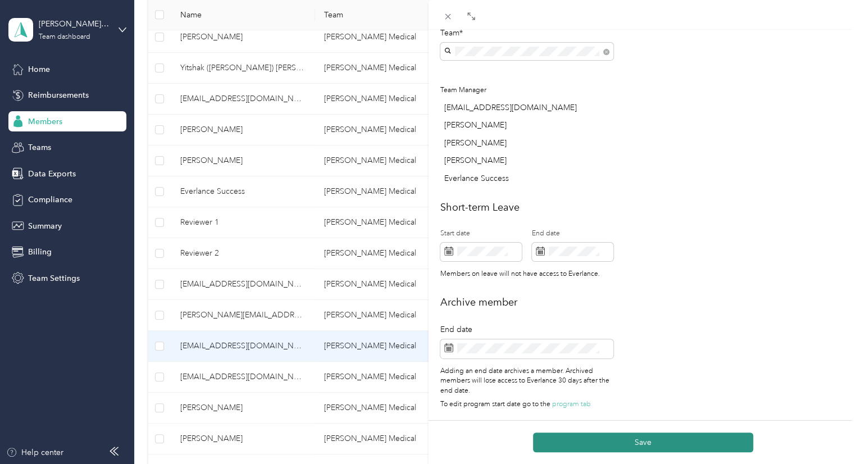
click at [622, 442] on button "Save" at bounding box center [643, 442] width 220 height 20
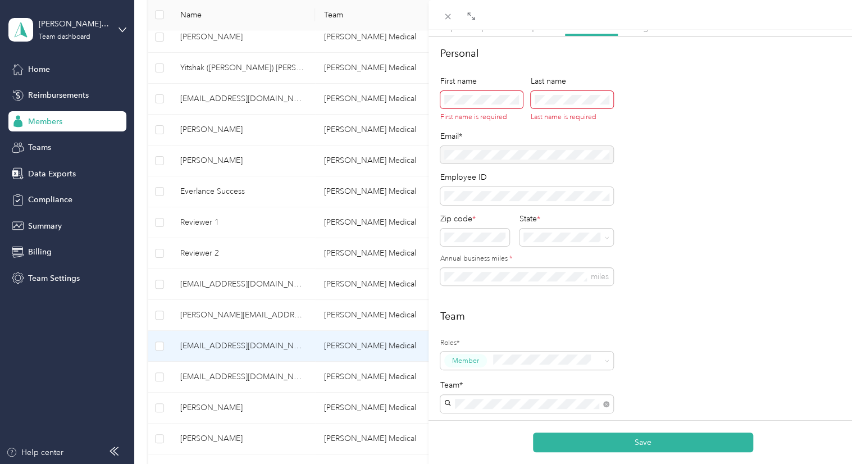
scroll to position [0, 0]
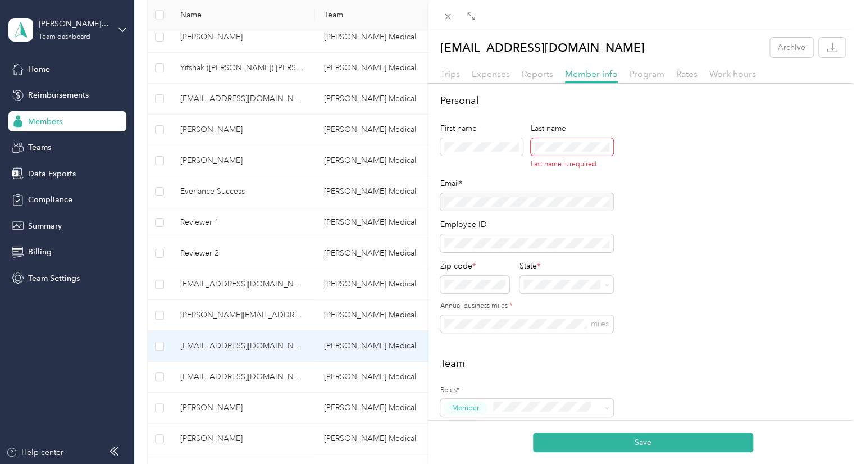
click at [542, 151] on span at bounding box center [572, 147] width 83 height 18
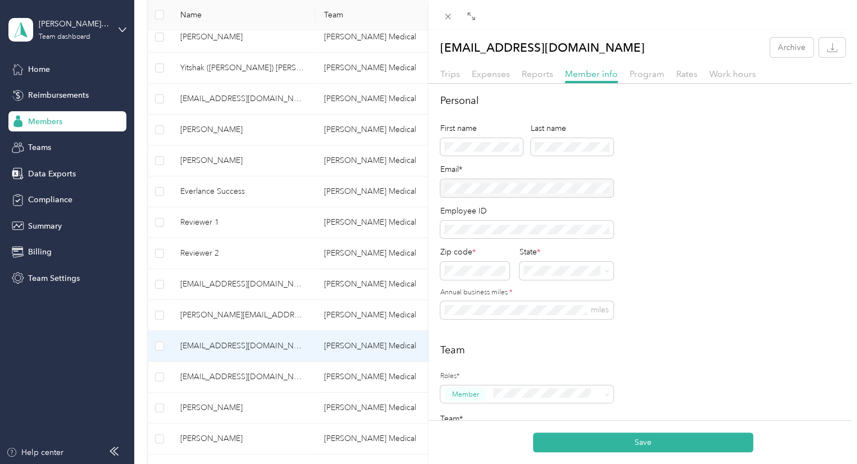
click at [729, 189] on div "Personal First name Last name Email* Employee ID Zip code * State * Annual busi…" at bounding box center [642, 212] width 405 height 239
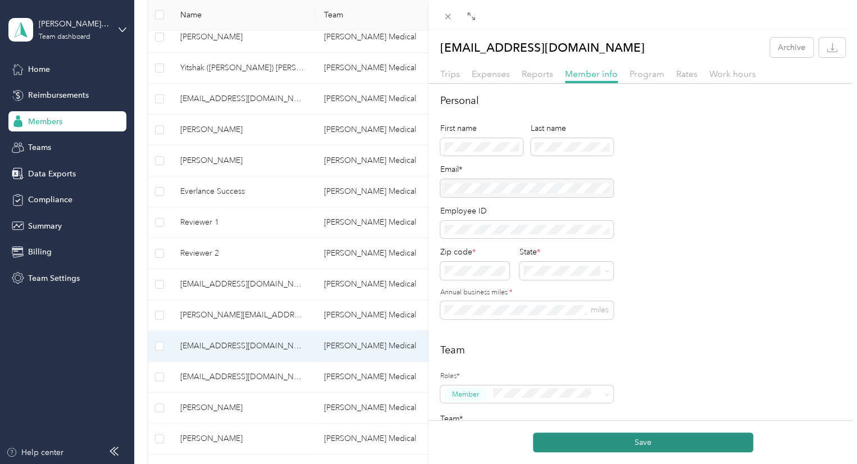
click at [642, 448] on button "Save" at bounding box center [643, 442] width 220 height 20
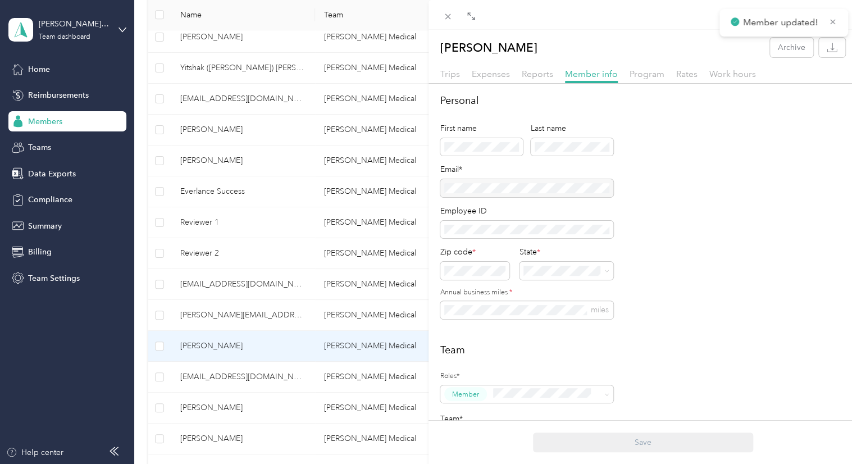
click at [636, 79] on div "Program" at bounding box center [646, 74] width 35 height 14
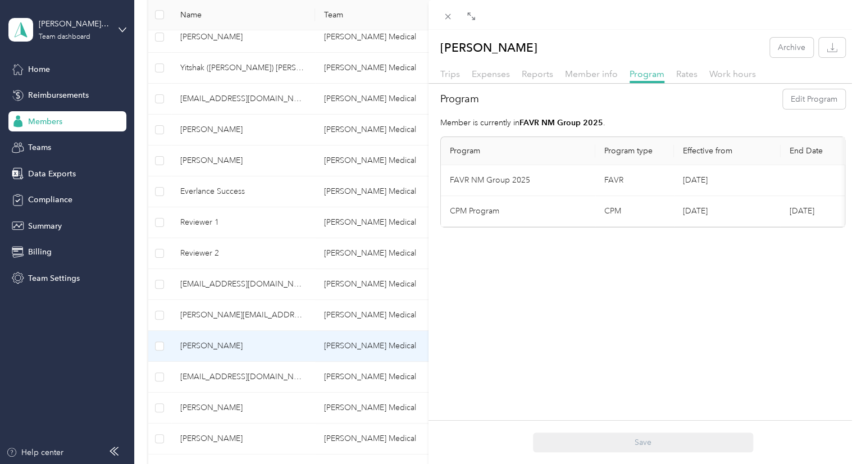
click at [673, 71] on div "Trips Expenses Reports Member info Program Rates Work hours" at bounding box center [642, 75] width 428 height 16
click at [679, 72] on span "Rates" at bounding box center [686, 74] width 21 height 11
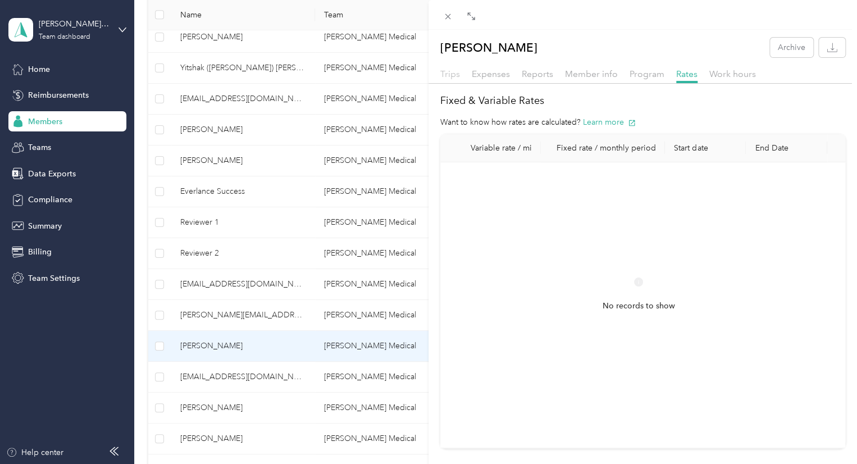
click at [453, 76] on span "Trips" at bounding box center [450, 74] width 20 height 11
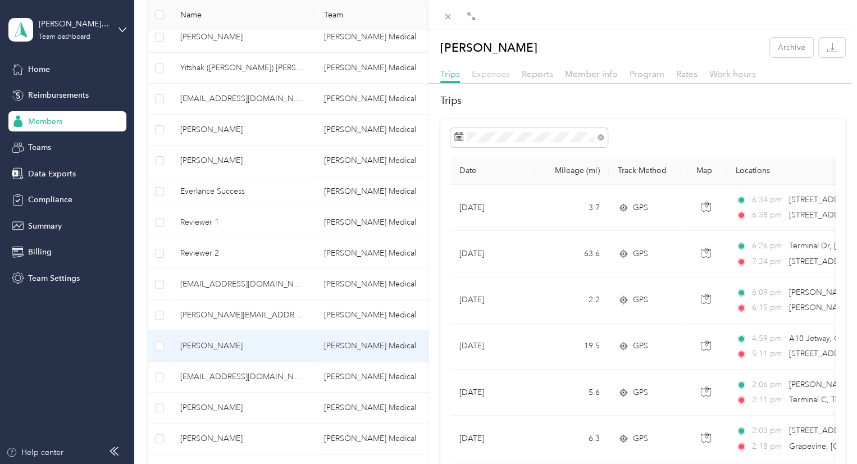
click at [483, 72] on span "Expenses" at bounding box center [491, 74] width 38 height 11
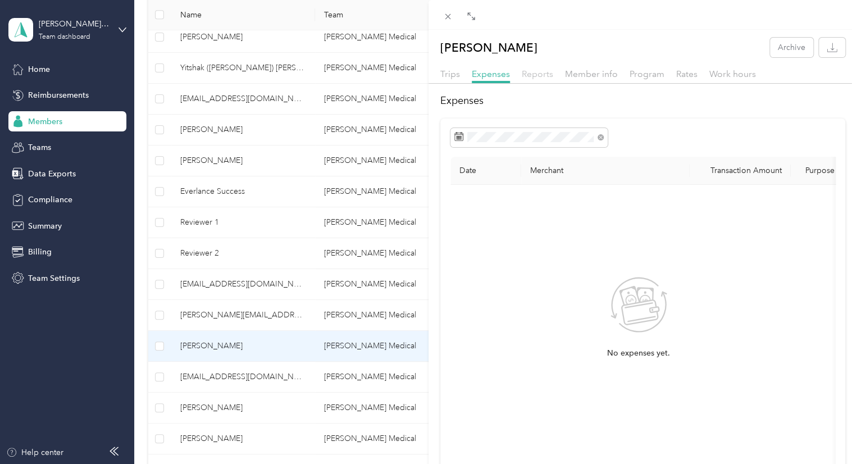
click at [542, 72] on span "Reports" at bounding box center [537, 74] width 31 height 11
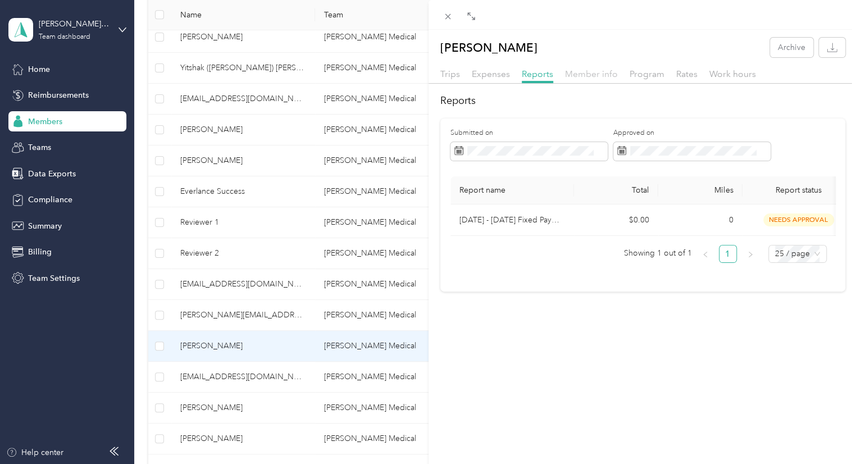
click at [588, 79] on span "Member info" at bounding box center [591, 74] width 53 height 11
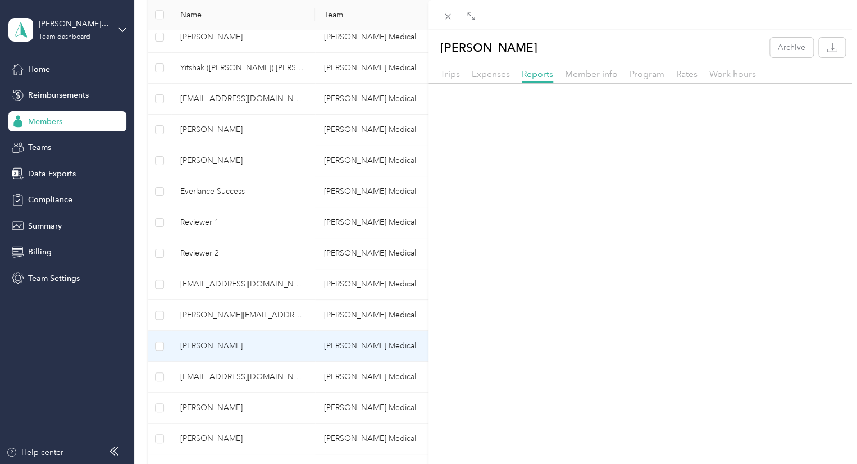
click at [588, 79] on div "Member info" at bounding box center [591, 74] width 53 height 14
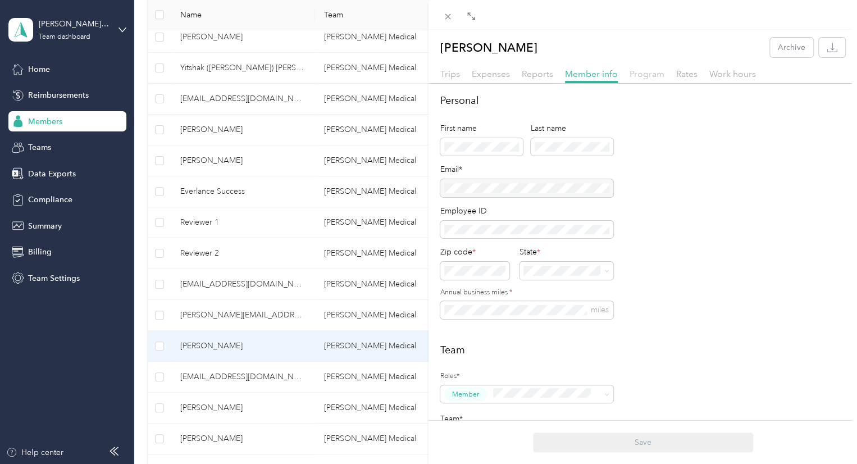
click at [632, 73] on span "Program" at bounding box center [646, 74] width 35 height 11
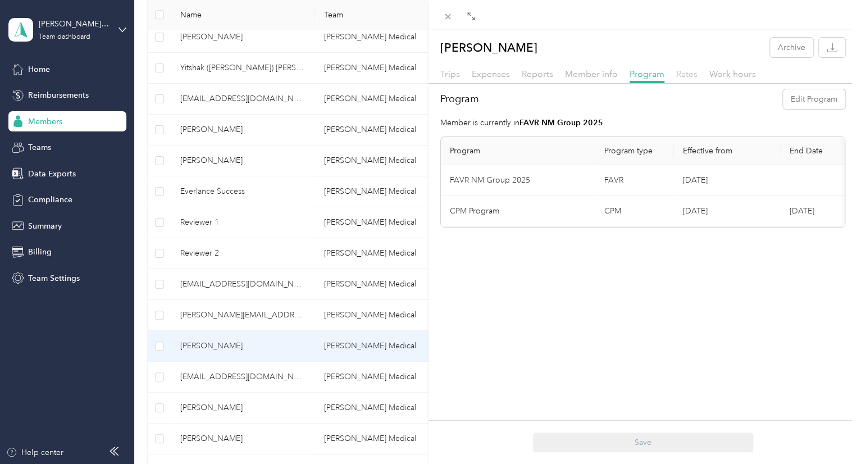
click at [680, 70] on span "Rates" at bounding box center [686, 74] width 21 height 11
